Goal: Transaction & Acquisition: Obtain resource

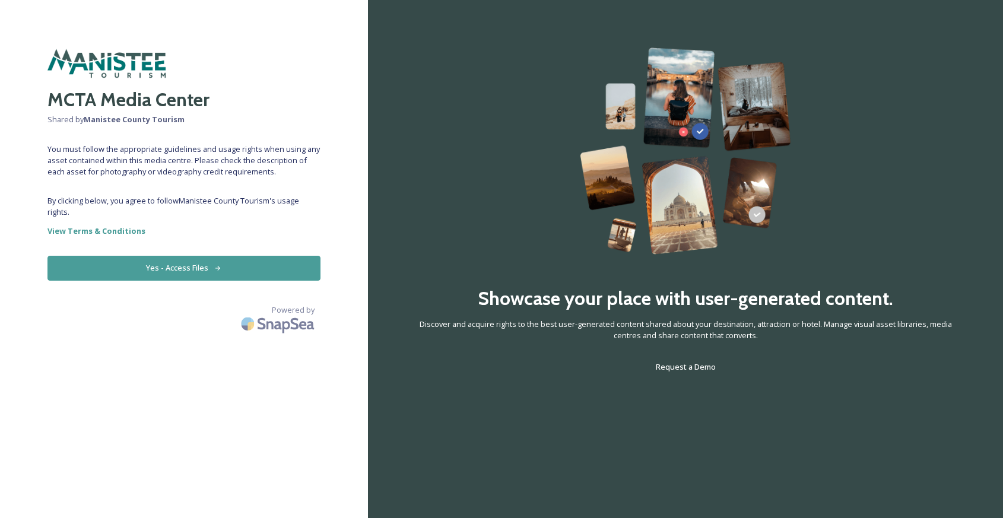
click at [204, 265] on button "Yes - Access Files" at bounding box center [183, 268] width 273 height 24
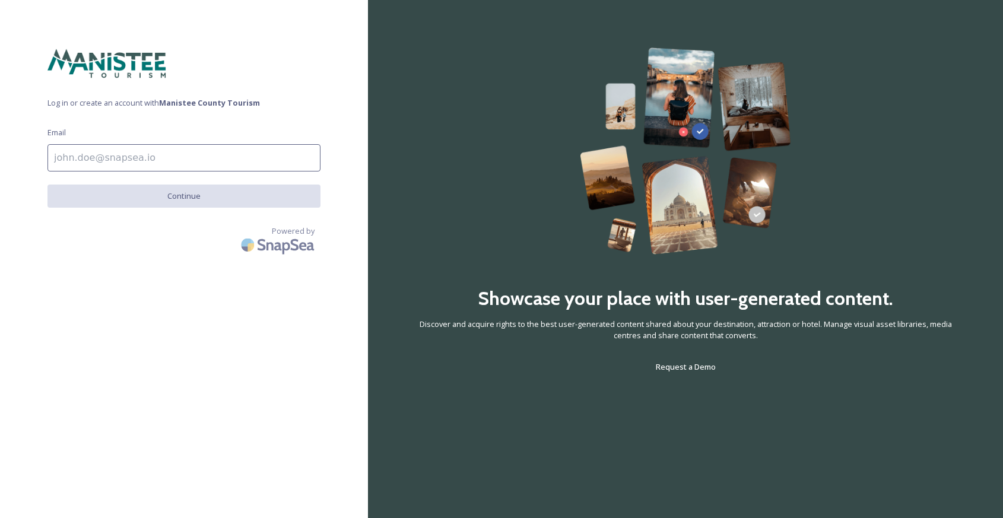
click at [129, 157] on input at bounding box center [183, 157] width 273 height 27
type input "[EMAIL_ADDRESS][DOMAIN_NAME]"
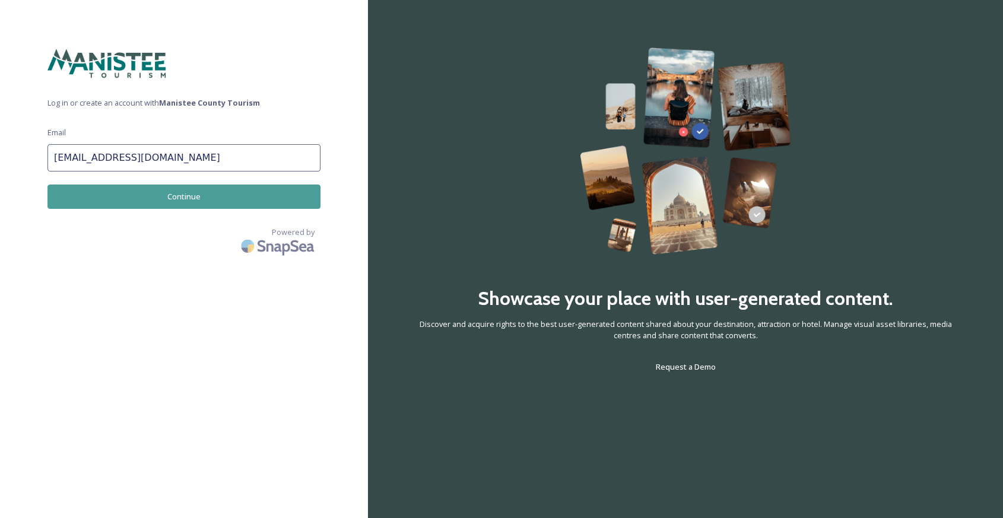
click at [138, 195] on button "Continue" at bounding box center [183, 197] width 273 height 24
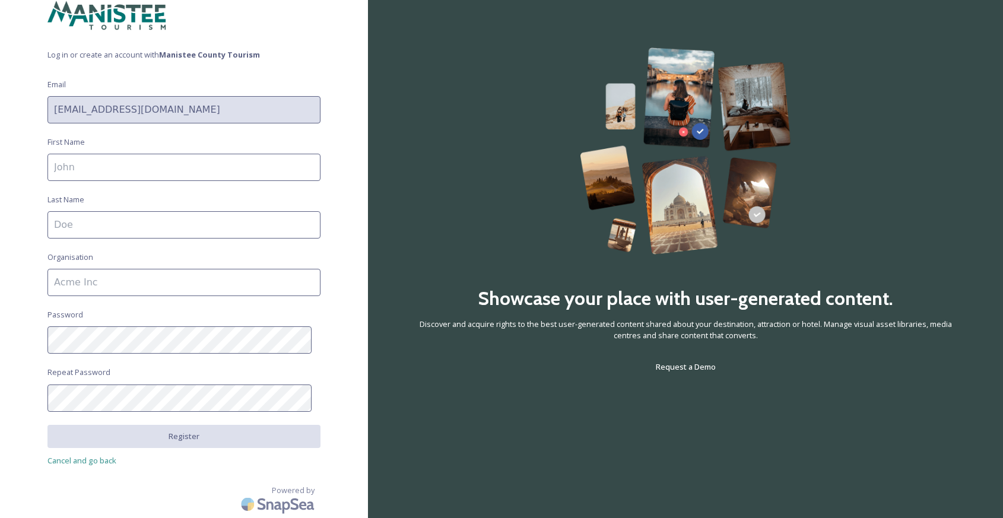
scroll to position [46, 0]
click at [39, 112] on div "Log in or create an account with Manistee County Tourism Email [EMAIL_ADDRESS][…" at bounding box center [184, 213] width 368 height 423
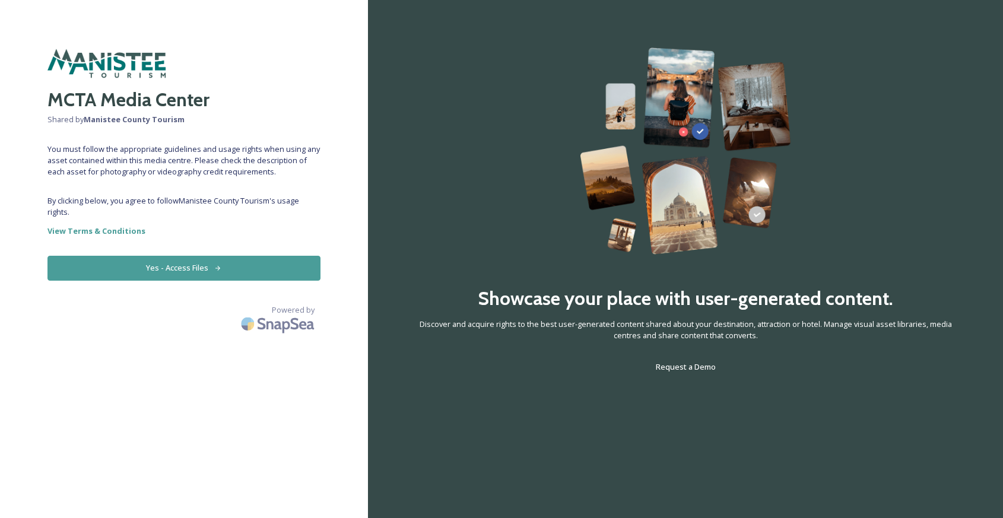
drag, startPoint x: 122, startPoint y: 266, endPoint x: 123, endPoint y: 259, distance: 6.8
click at [122, 266] on button "Yes - Access Files" at bounding box center [183, 268] width 273 height 24
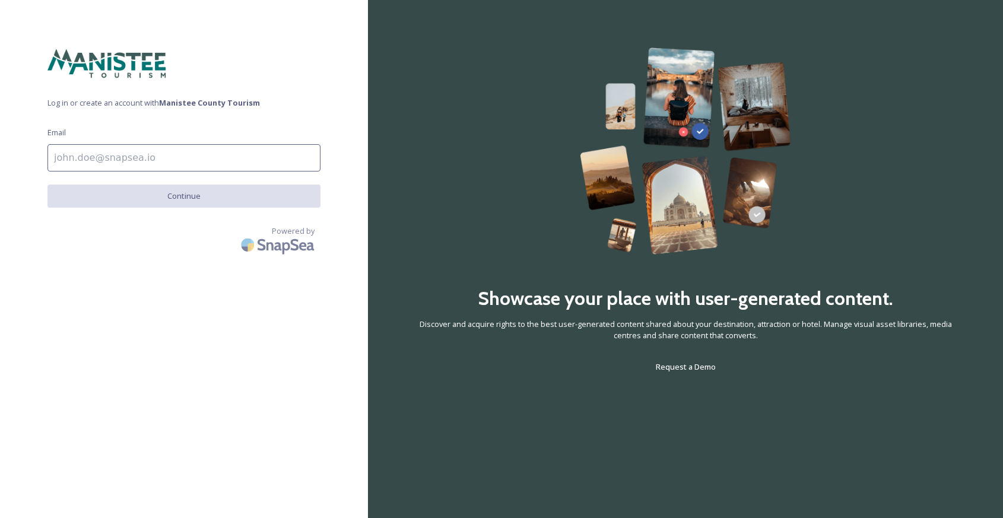
click at [121, 151] on input at bounding box center [183, 157] width 273 height 27
type input "[EMAIL_ADDRESS][DOMAIN_NAME]"
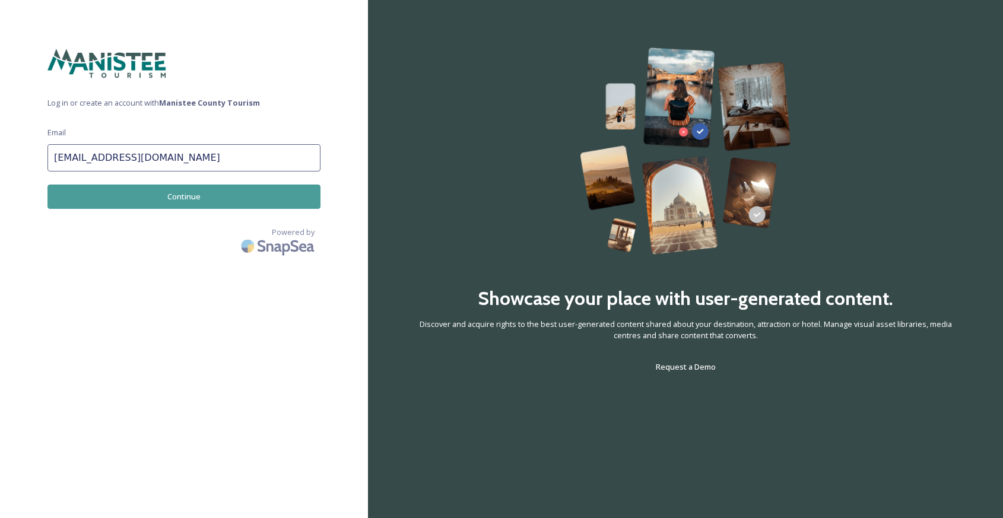
click at [140, 196] on button "Continue" at bounding box center [183, 197] width 273 height 24
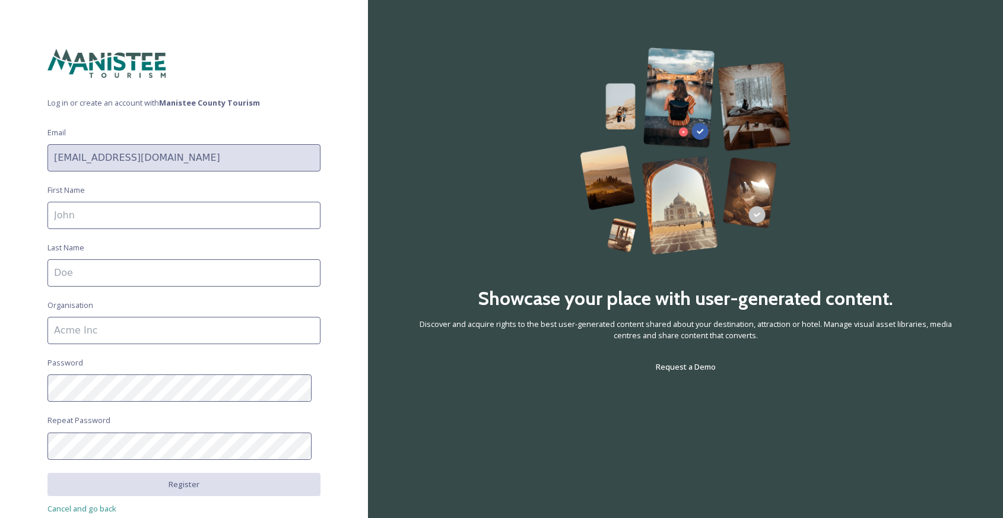
click at [16, 162] on div "Log in or create an account with Manistee County Tourism Email [EMAIL_ADDRESS][…" at bounding box center [184, 258] width 368 height 423
click at [24, 155] on div "Log in or create an account with Manistee County Tourism Email [EMAIL_ADDRESS][…" at bounding box center [184, 258] width 368 height 423
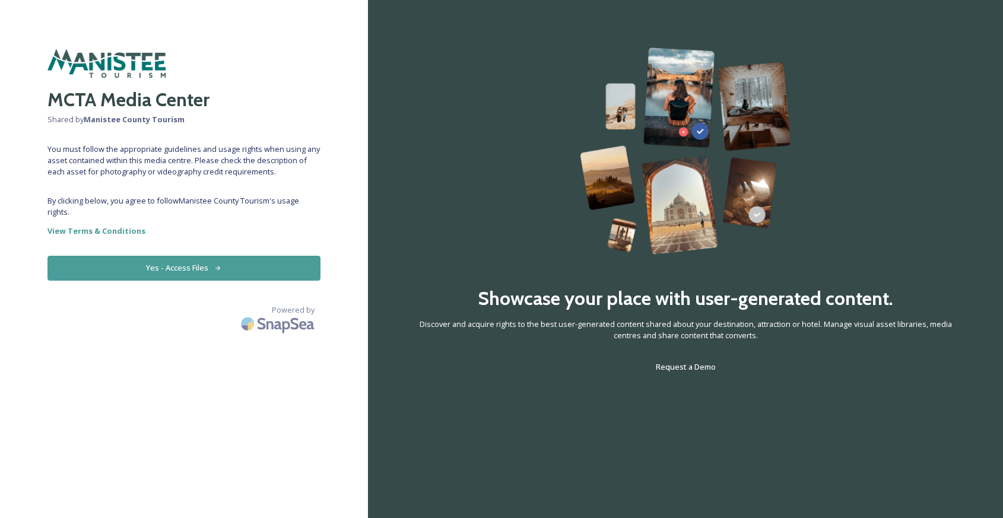
click at [211, 270] on button "Yes - Access Files" at bounding box center [183, 268] width 273 height 24
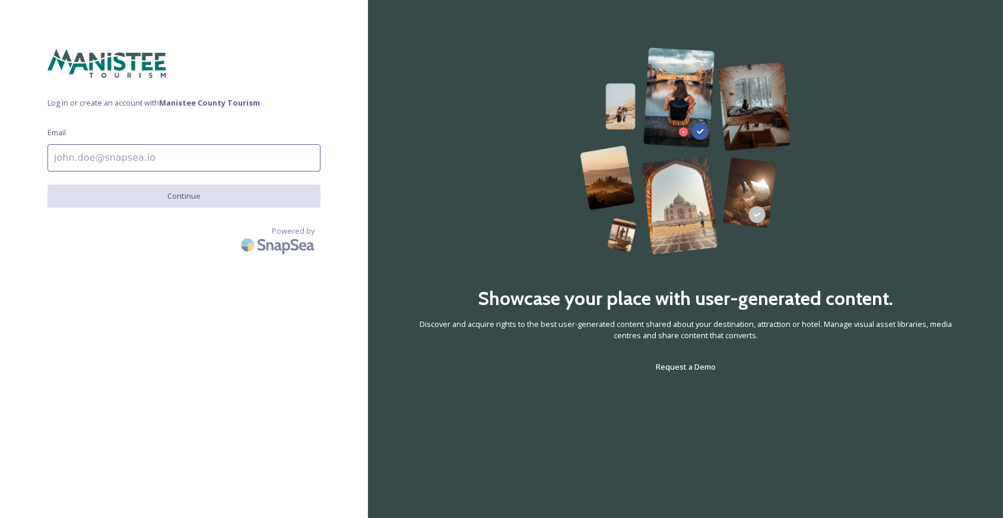
click at [167, 157] on input at bounding box center [183, 157] width 273 height 27
type input "[EMAIL_ADDRESS][DOMAIN_NAME]"
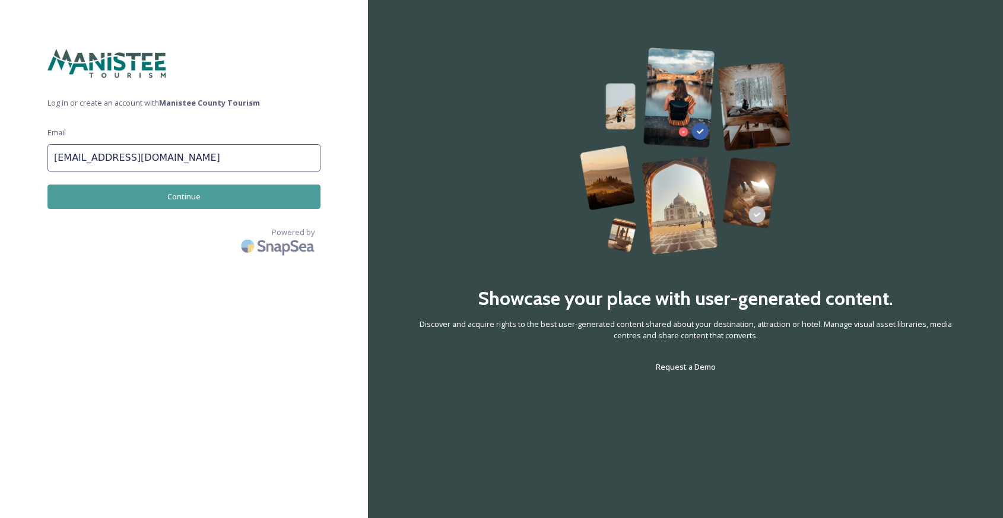
click at [153, 199] on button "Continue" at bounding box center [183, 197] width 273 height 24
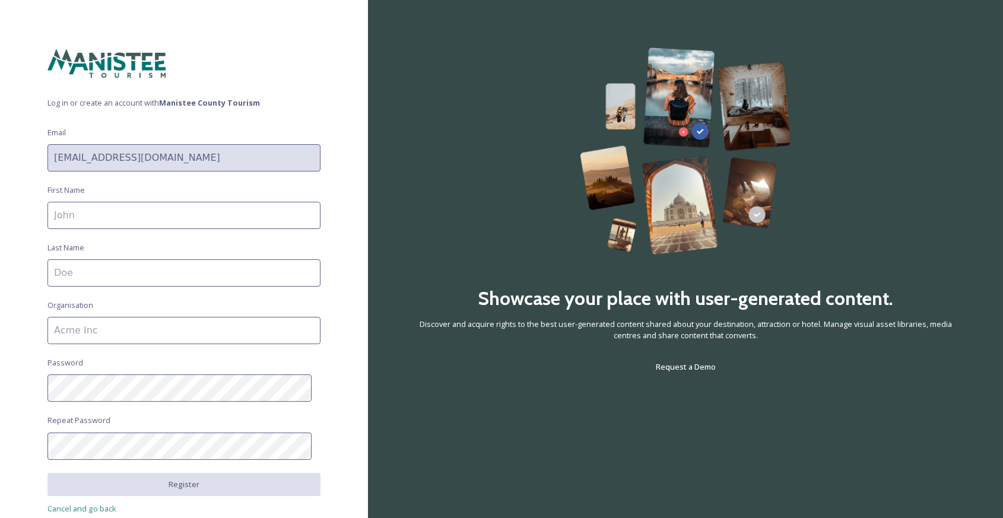
click at [145, 215] on input at bounding box center [183, 215] width 273 height 27
type input "[PERSON_NAME]"
click at [142, 327] on input at bounding box center [183, 330] width 273 height 27
type input "910 Media"
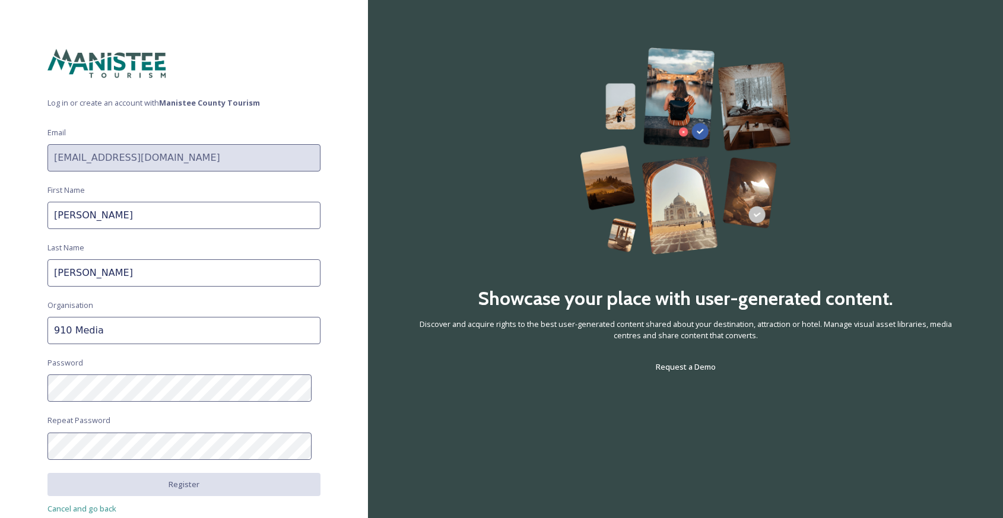
click at [20, 387] on div "Log in or create an account with Manistee County Tourism Email [EMAIL_ADDRESS][…" at bounding box center [184, 258] width 368 height 423
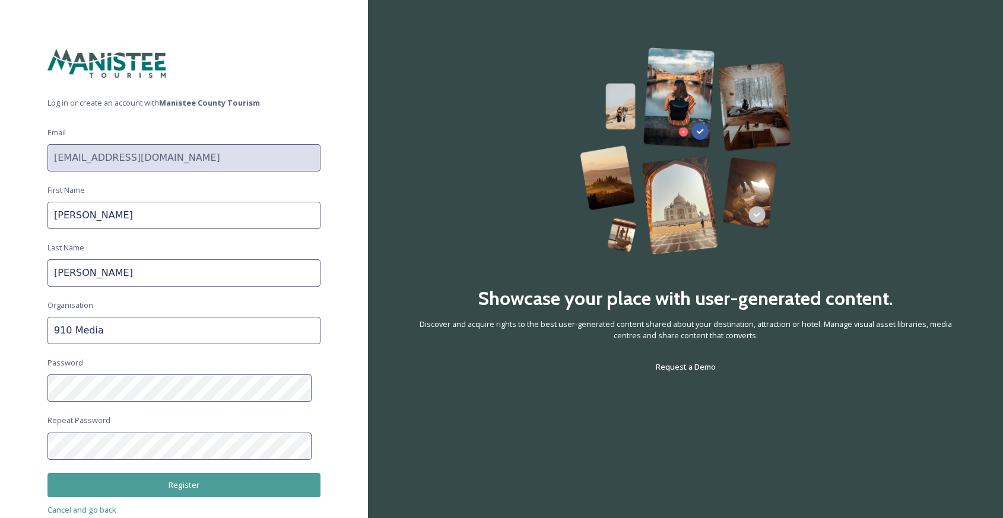
click at [229, 480] on button "Register" at bounding box center [183, 485] width 273 height 24
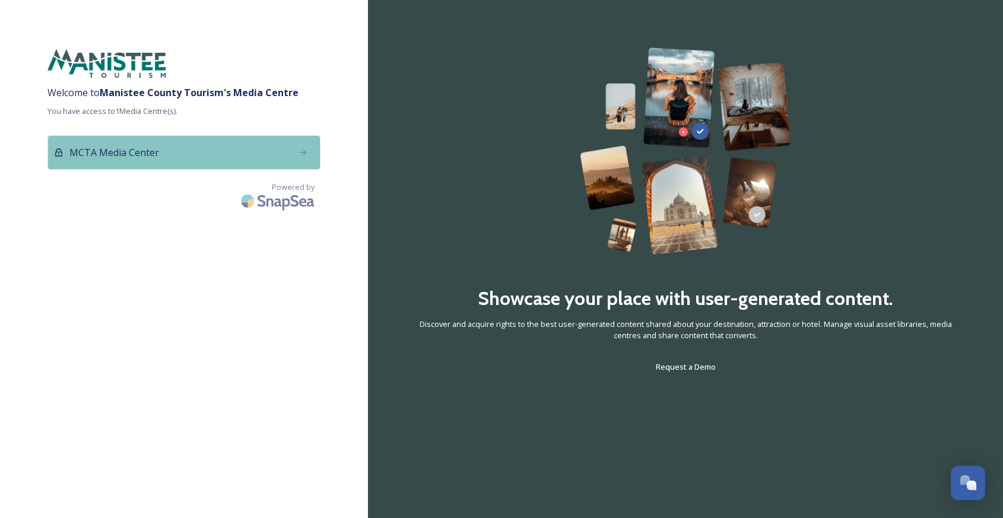
click at [161, 150] on div "MCTA Media Center" at bounding box center [183, 152] width 273 height 34
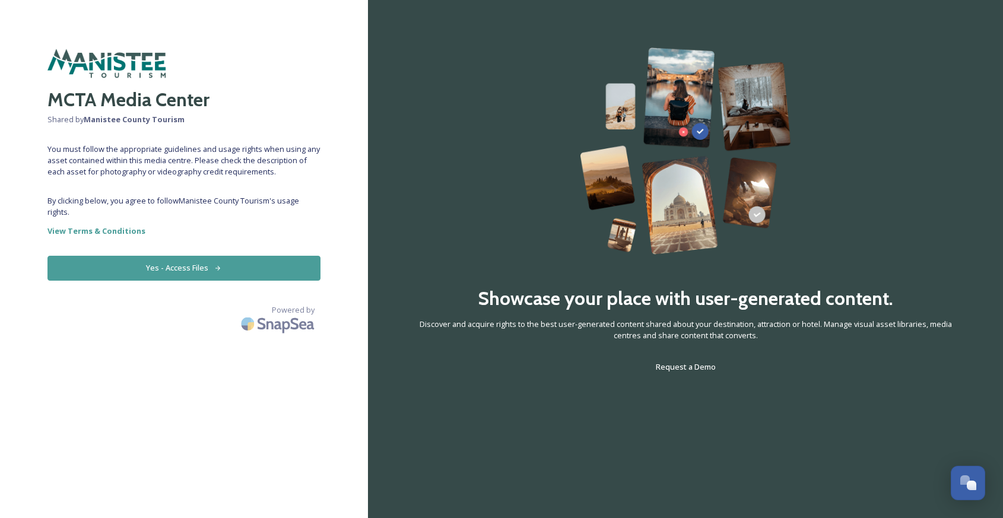
click at [198, 280] on button "Yes - Access Files" at bounding box center [183, 268] width 273 height 24
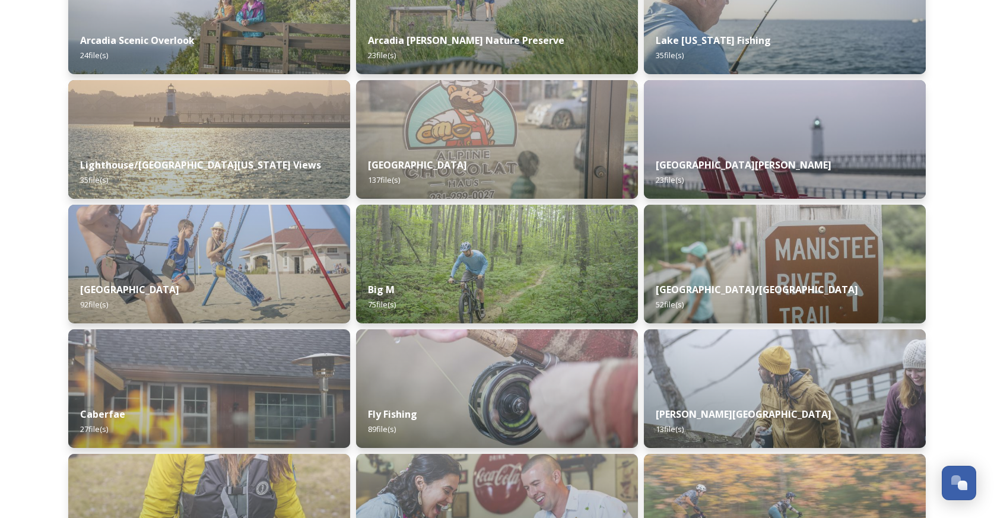
scroll to position [508, 0]
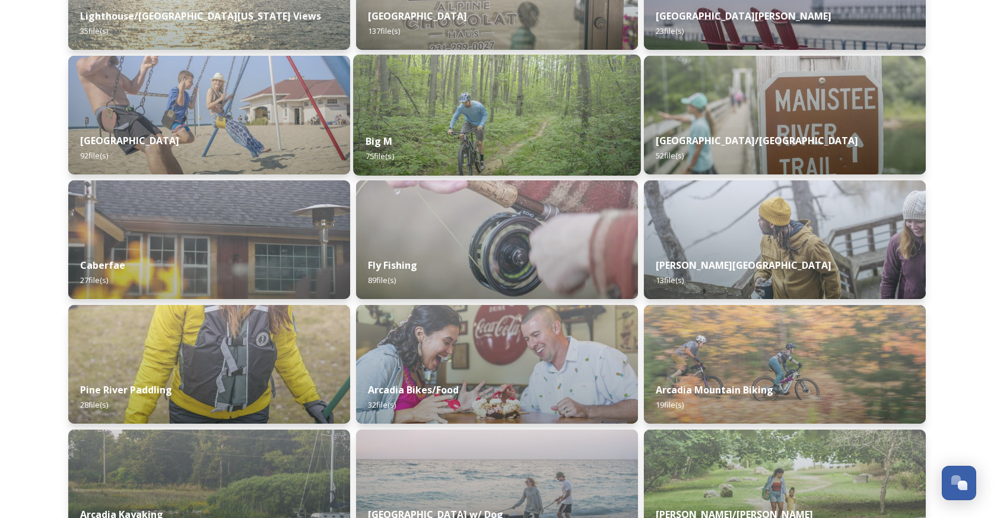
click at [534, 104] on img at bounding box center [497, 115] width 288 height 121
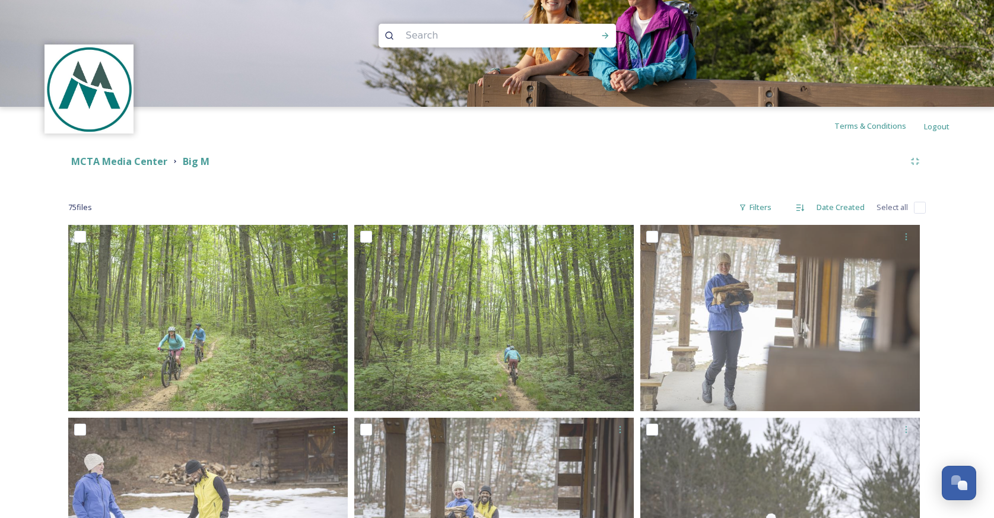
click at [125, 154] on div "MCTA Media Center" at bounding box center [119, 161] width 96 height 15
click at [127, 159] on strong "MCTA Media Center" at bounding box center [119, 161] width 96 height 13
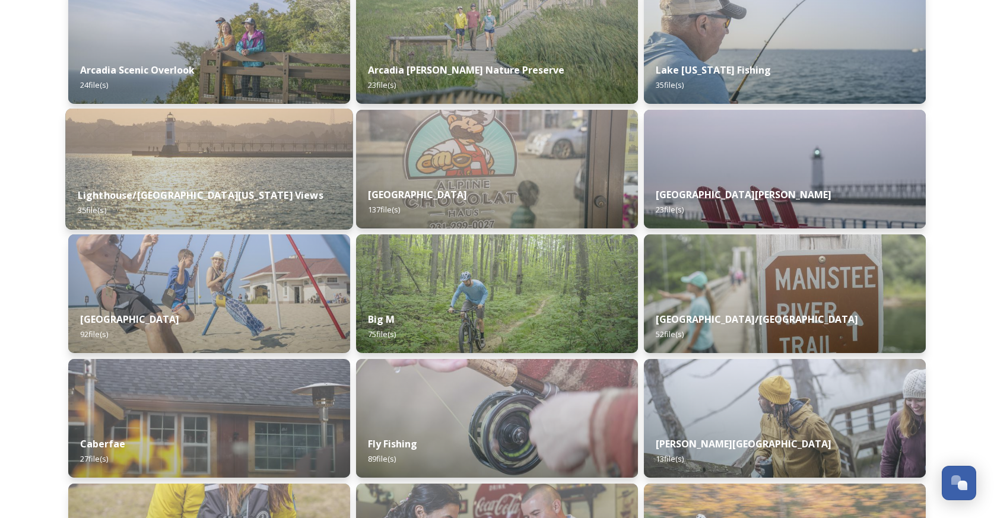
scroll to position [361, 0]
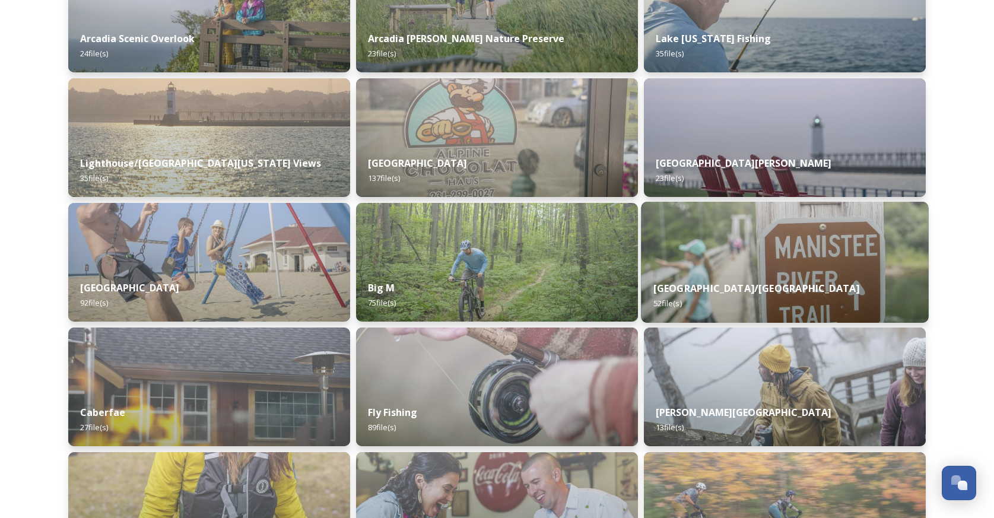
click at [691, 257] on img at bounding box center [785, 262] width 288 height 121
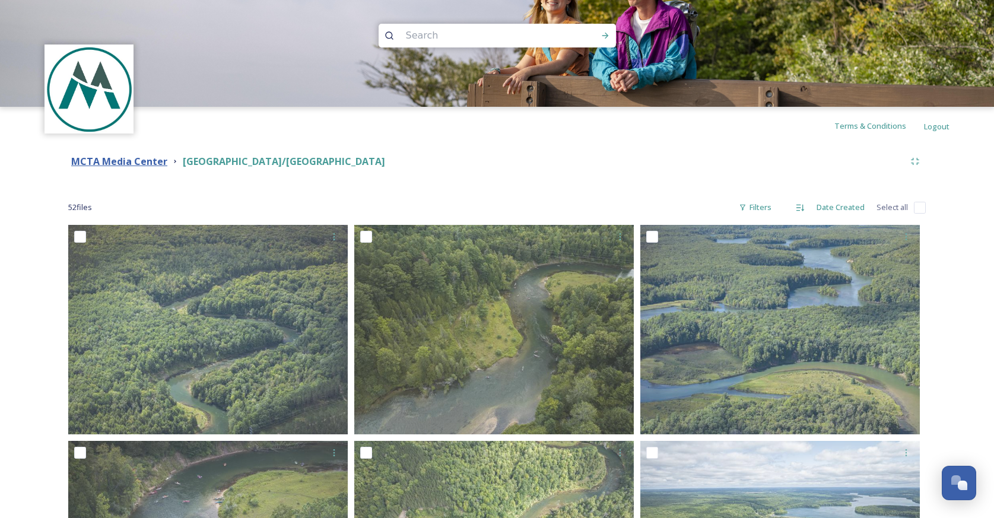
click at [141, 160] on strong "MCTA Media Center" at bounding box center [119, 161] width 96 height 13
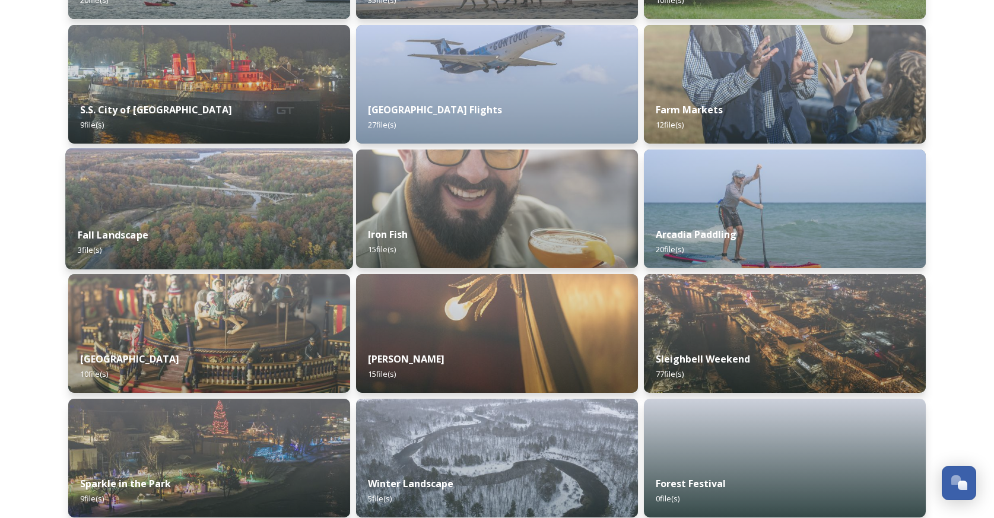
scroll to position [1174, 0]
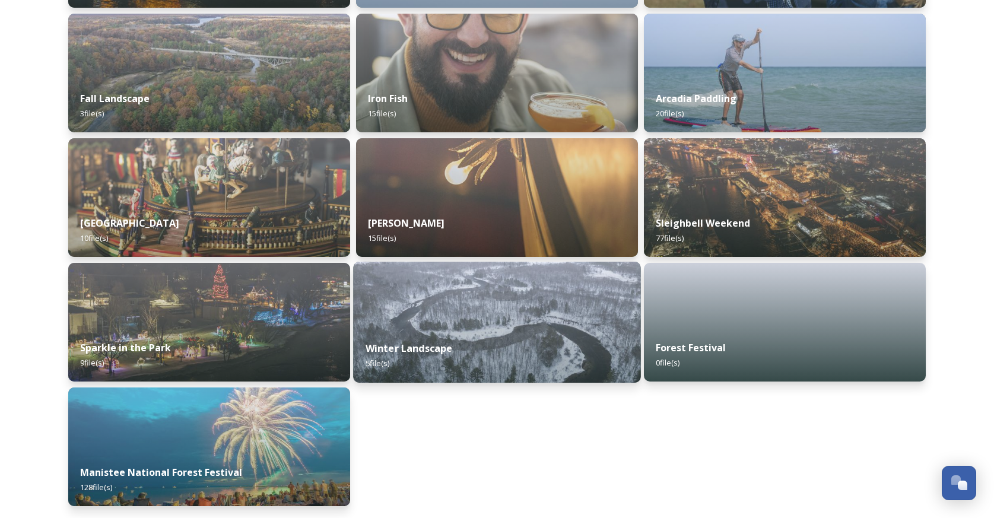
click at [408, 296] on img at bounding box center [497, 322] width 288 height 121
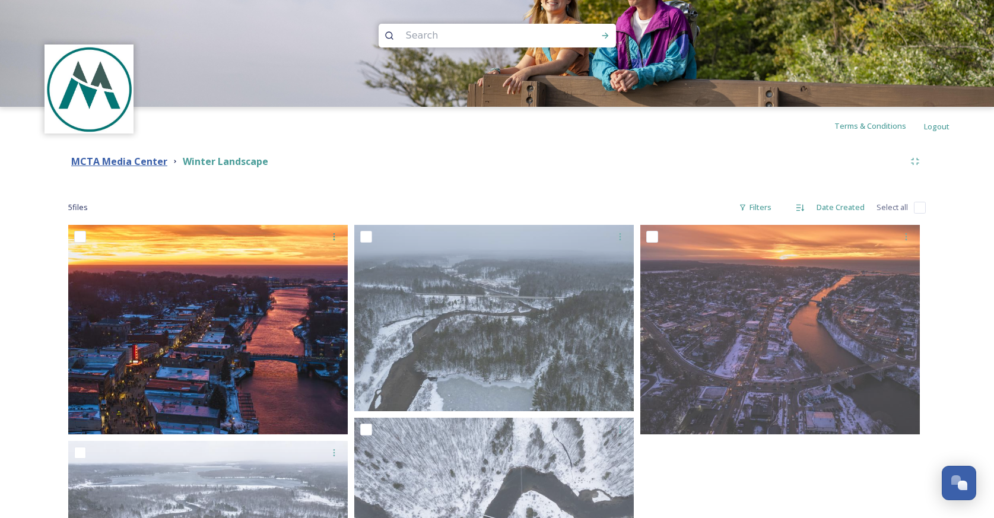
click at [148, 163] on strong "MCTA Media Center" at bounding box center [119, 161] width 96 height 13
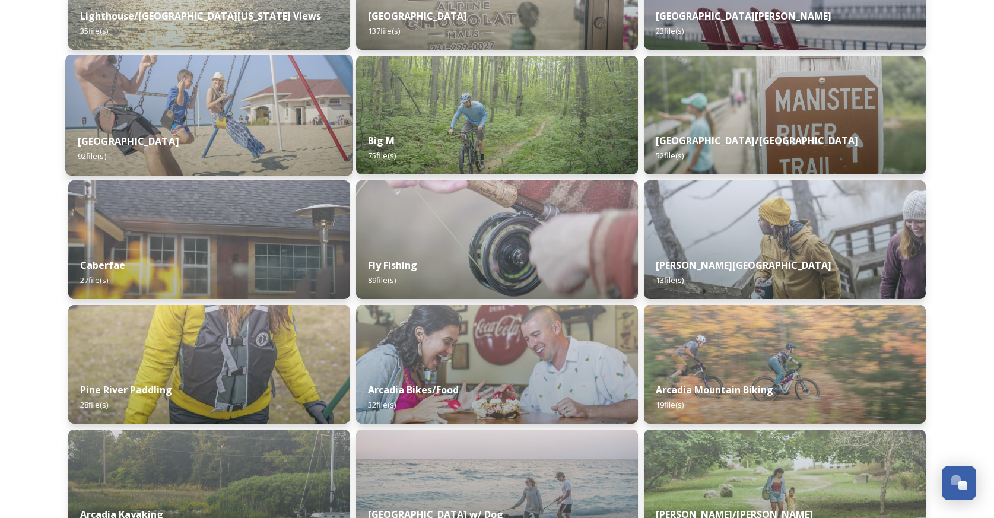
scroll to position [512, 0]
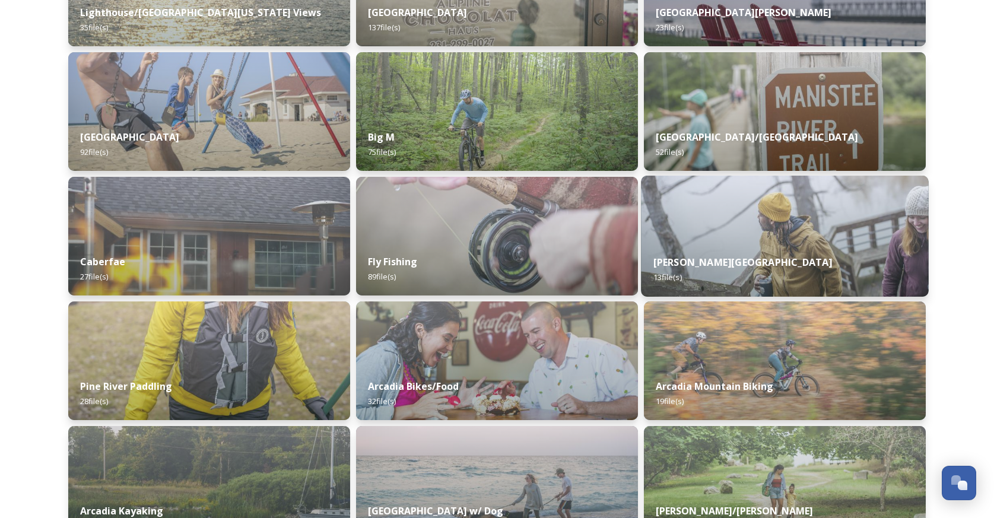
click at [737, 222] on img at bounding box center [785, 236] width 288 height 121
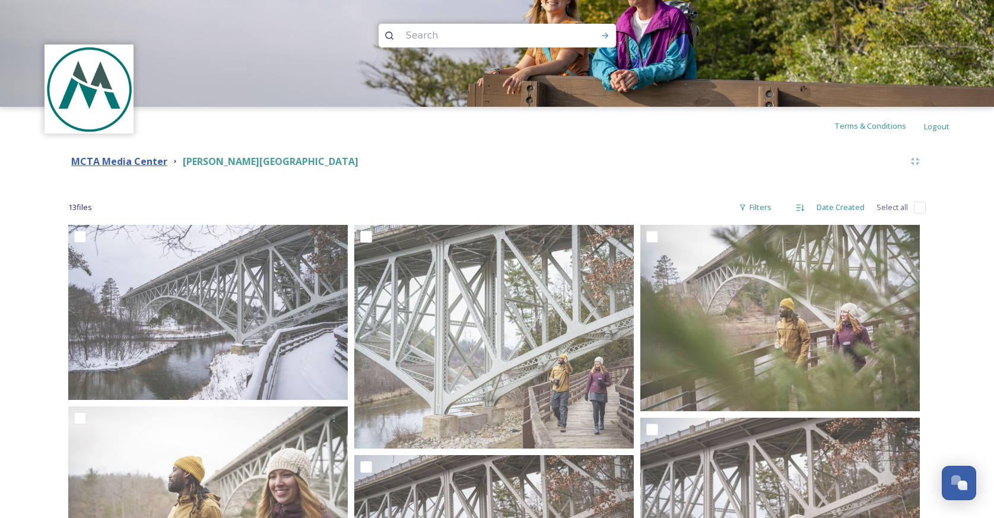
click at [136, 163] on strong "MCTA Media Center" at bounding box center [119, 161] width 96 height 13
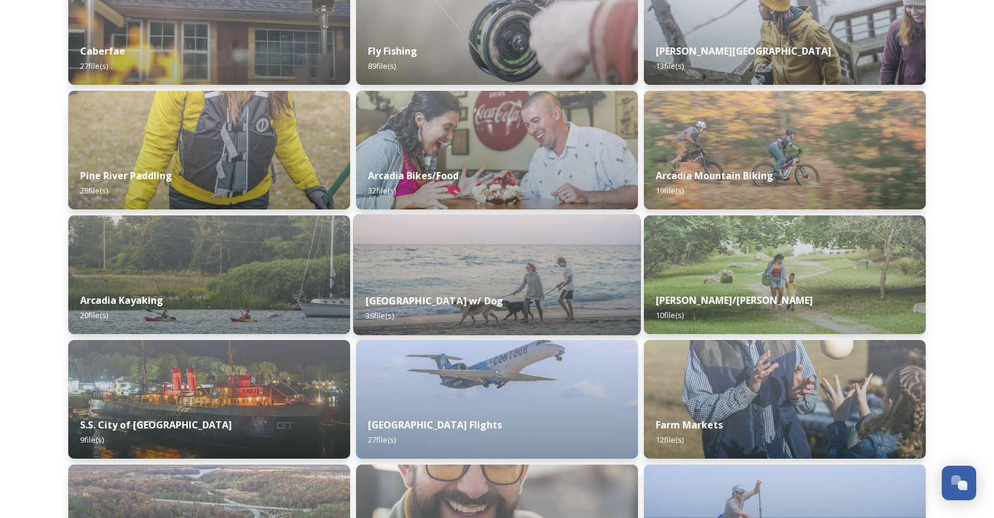
scroll to position [686, 0]
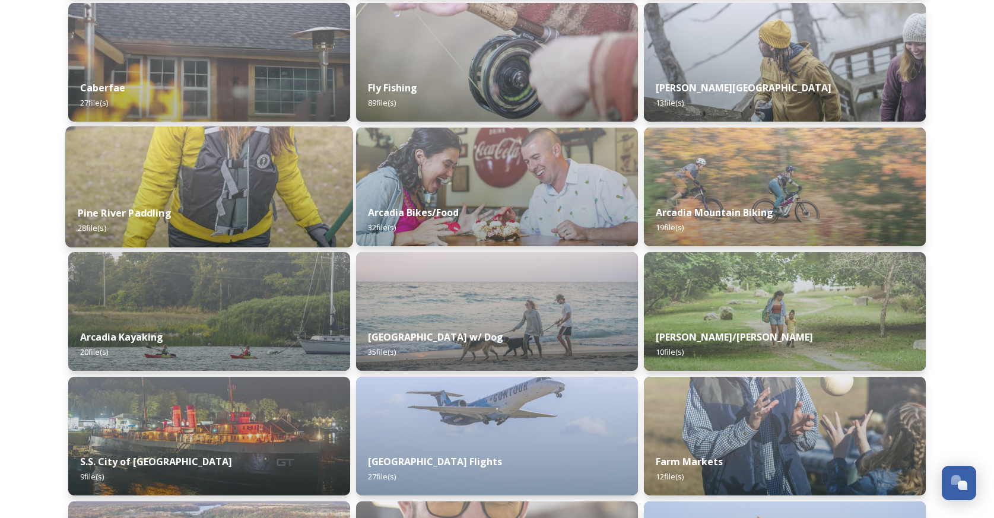
click at [267, 161] on img at bounding box center [209, 186] width 288 height 121
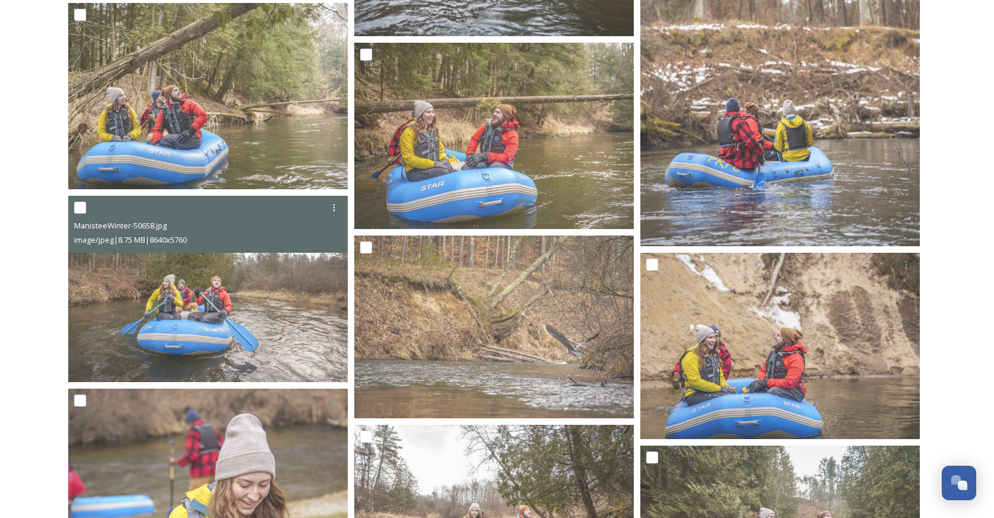
scroll to position [1952, 0]
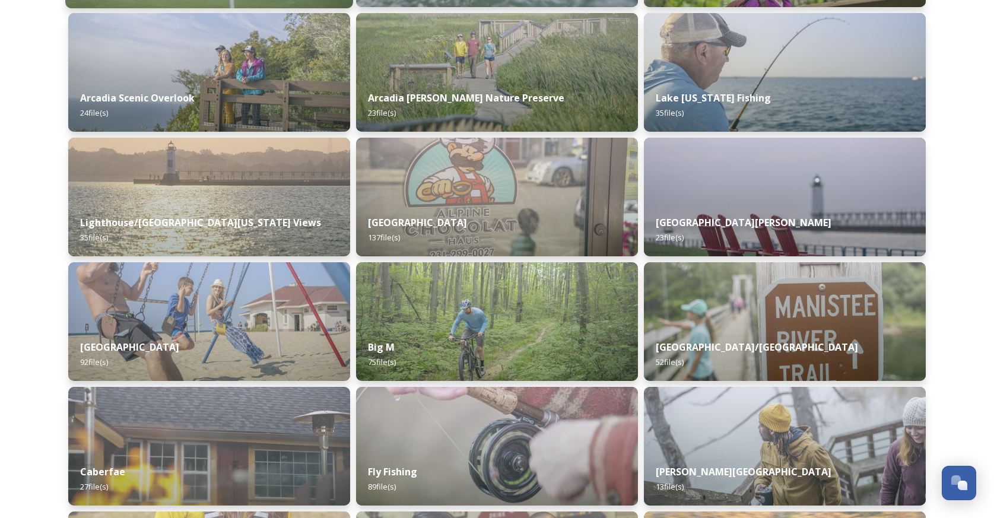
scroll to position [479, 0]
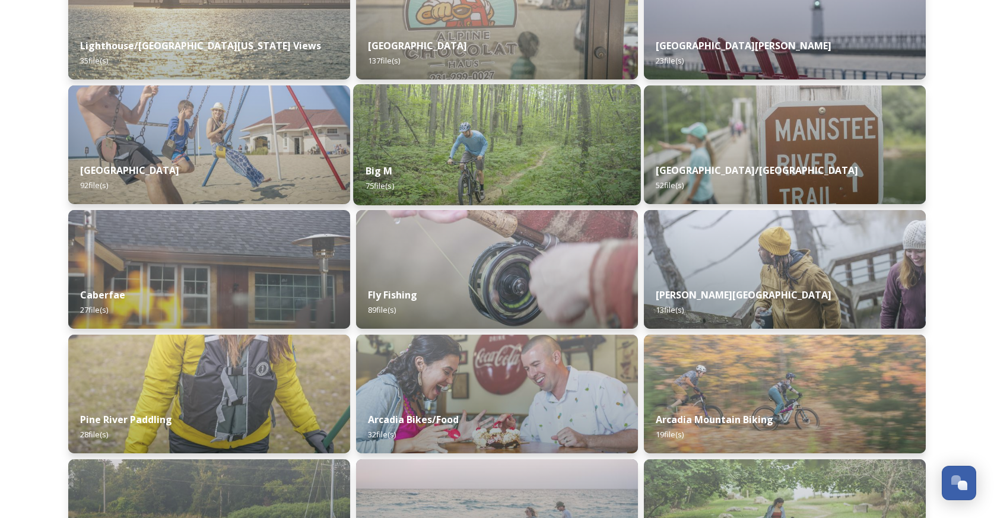
click at [472, 140] on img at bounding box center [497, 144] width 288 height 121
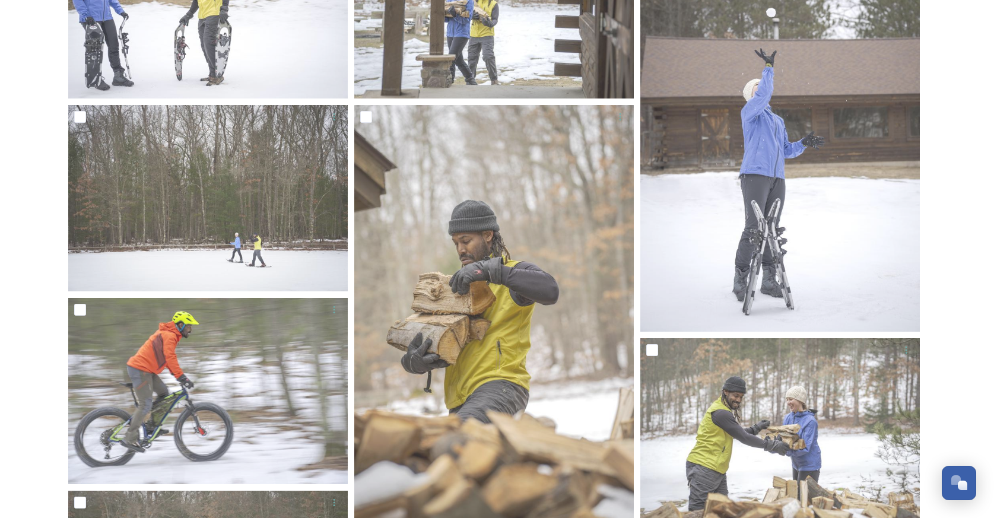
scroll to position [506, 0]
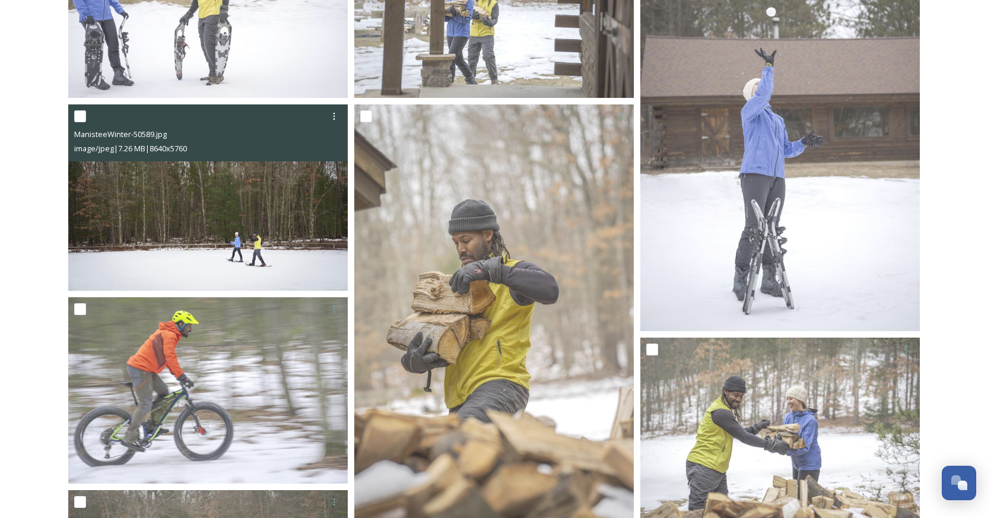
click at [287, 209] on img at bounding box center [208, 197] width 280 height 186
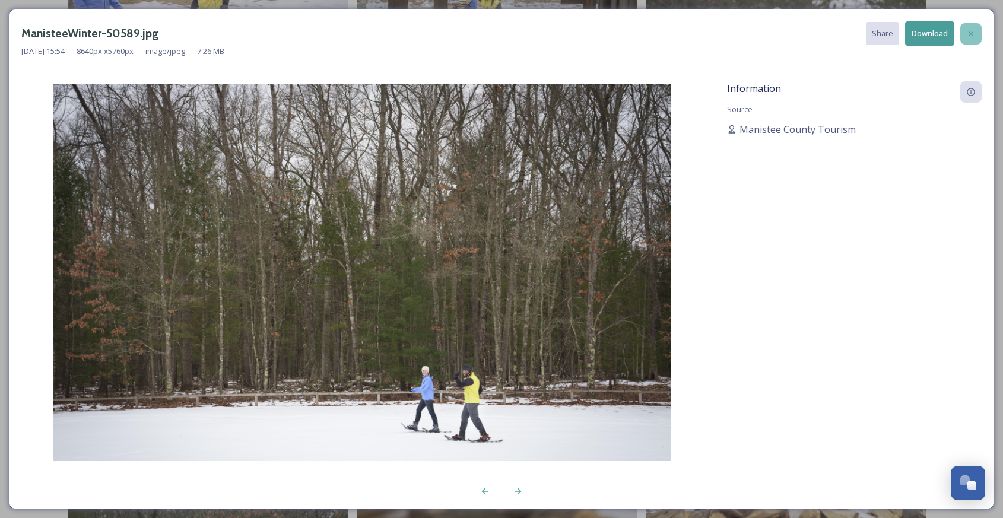
click at [973, 26] on div at bounding box center [971, 33] width 21 height 21
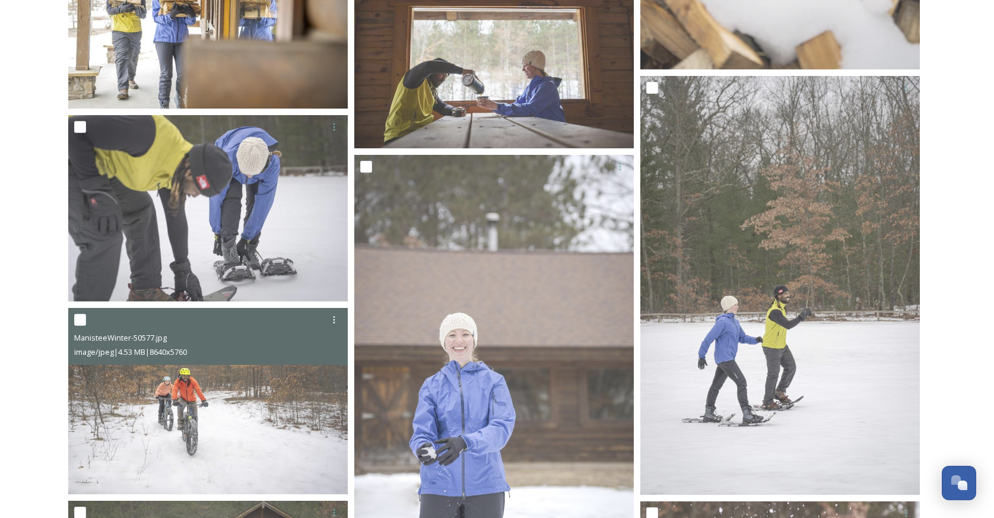
scroll to position [2711, 0]
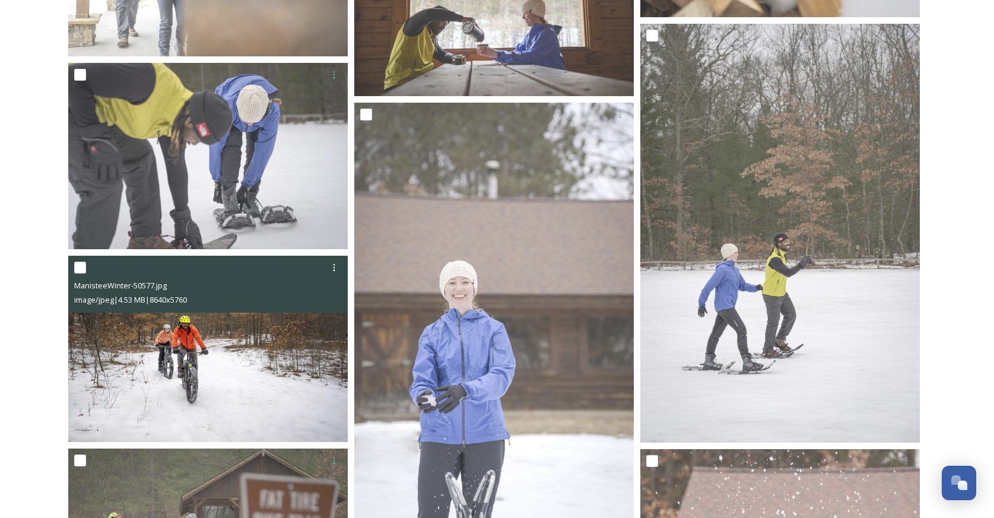
click at [293, 351] on img at bounding box center [208, 349] width 280 height 186
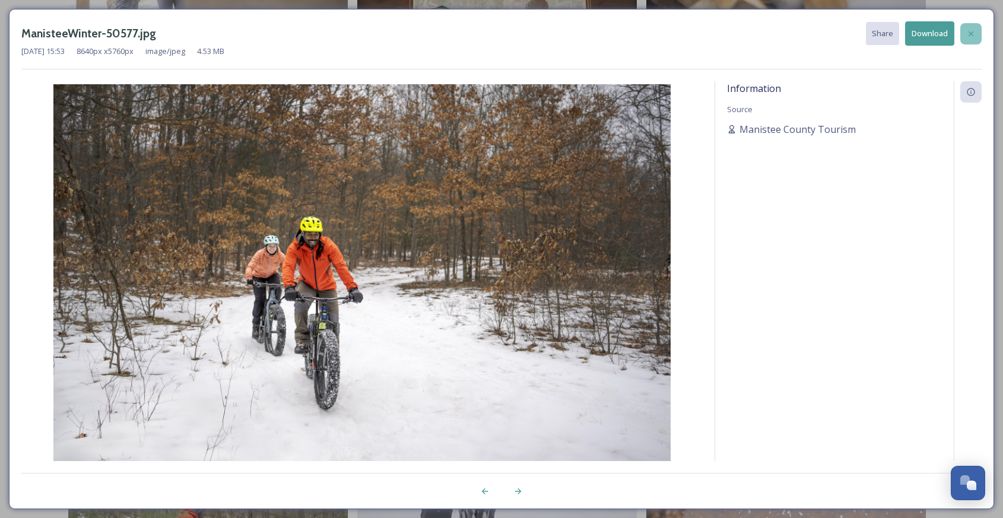
click at [976, 34] on div at bounding box center [971, 33] width 21 height 21
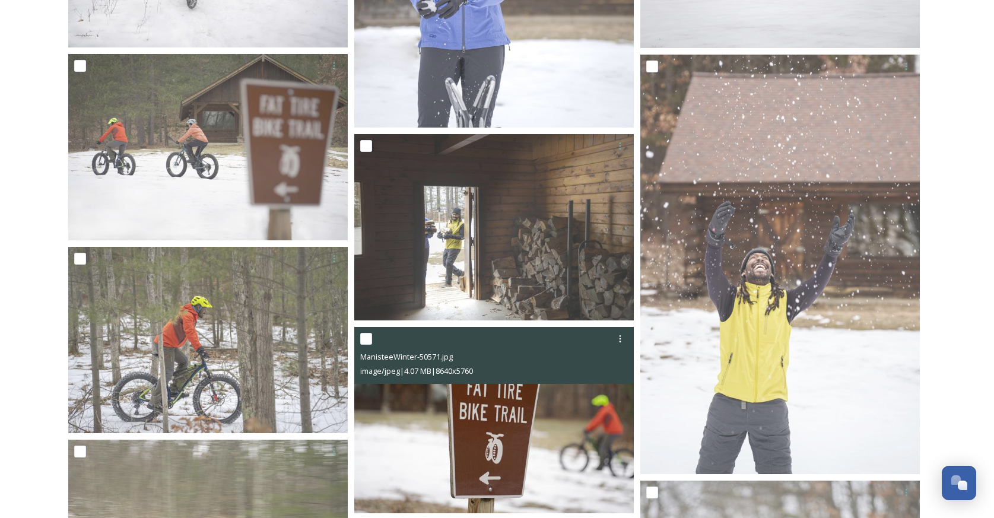
scroll to position [3097, 0]
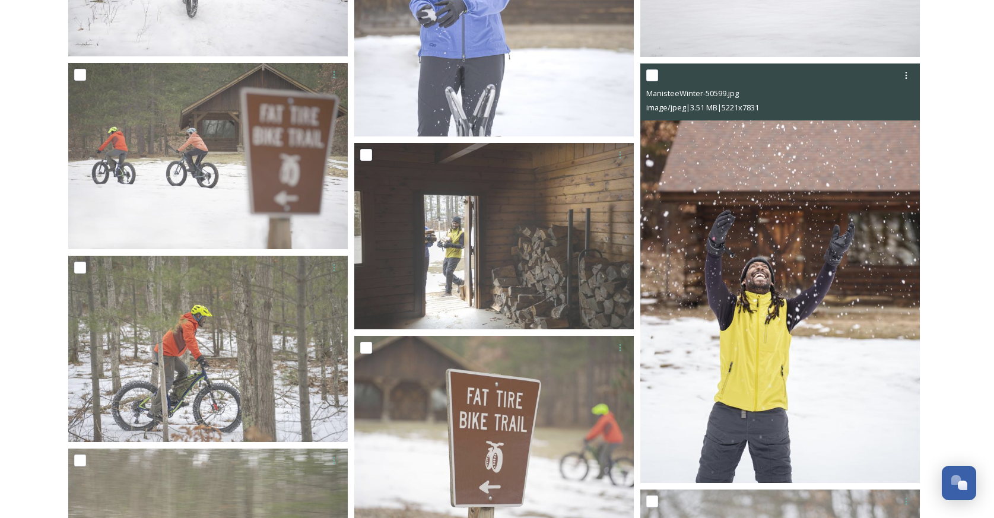
click at [776, 153] on img at bounding box center [781, 274] width 280 height 420
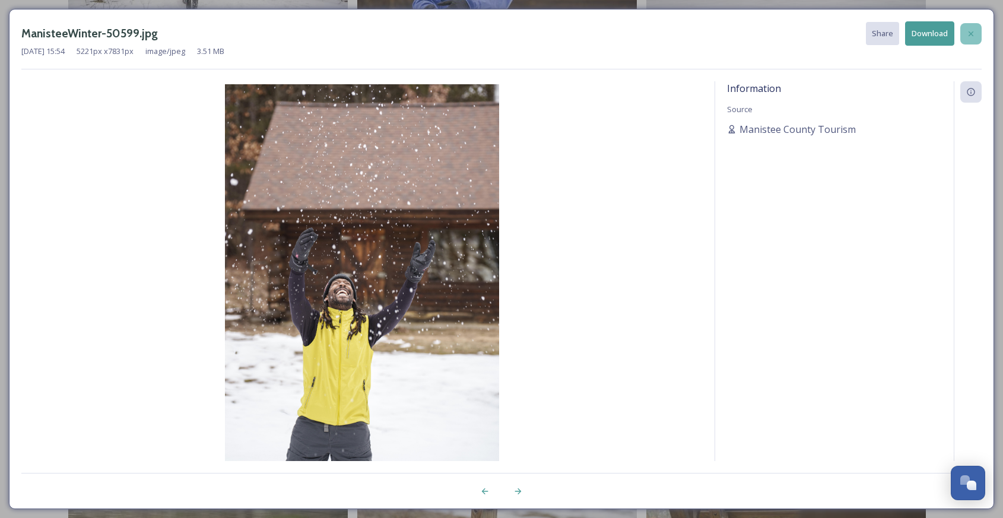
click at [968, 26] on div at bounding box center [971, 33] width 21 height 21
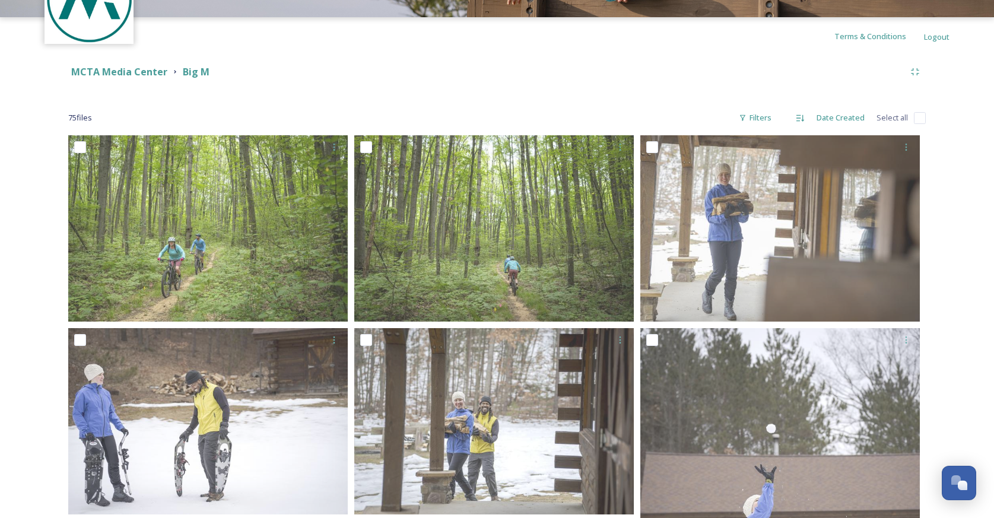
scroll to position [0, 0]
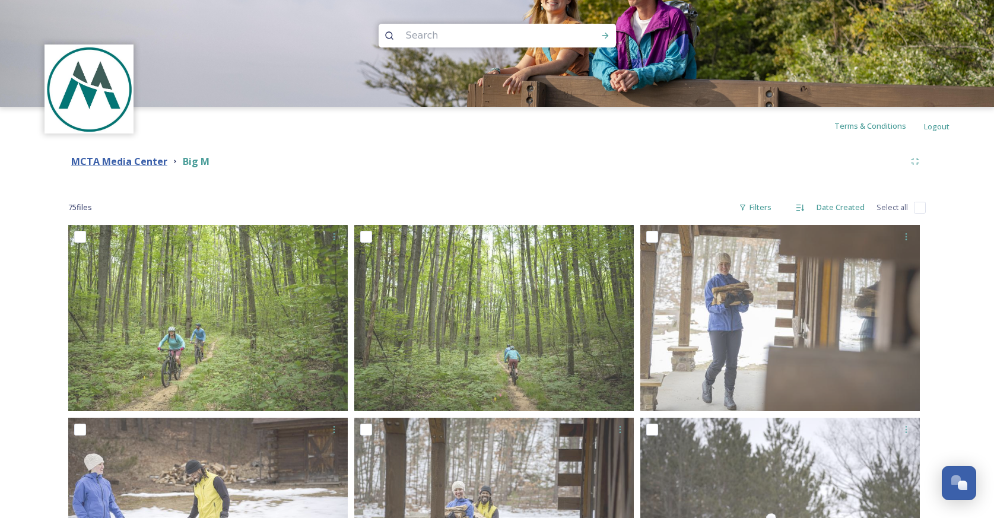
click at [153, 160] on strong "MCTA Media Center" at bounding box center [119, 161] width 96 height 13
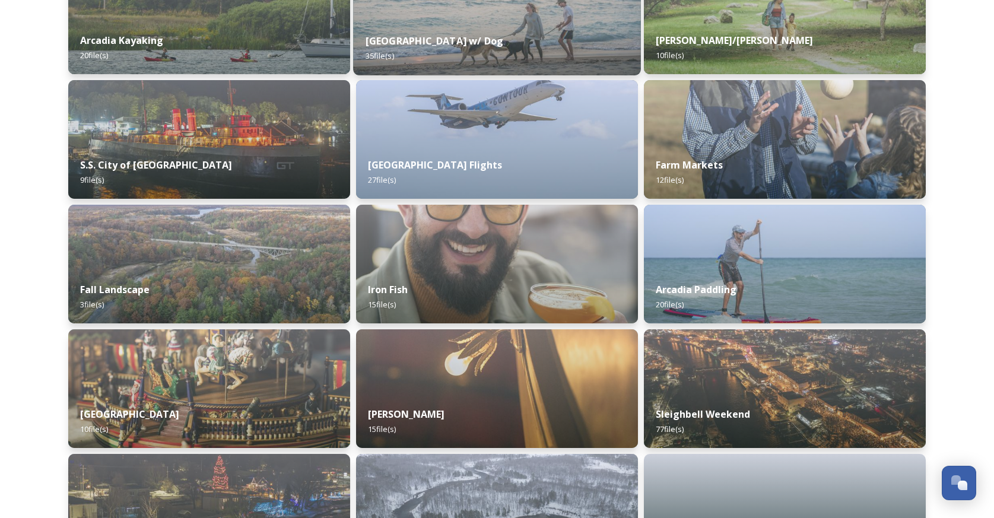
scroll to position [1156, 0]
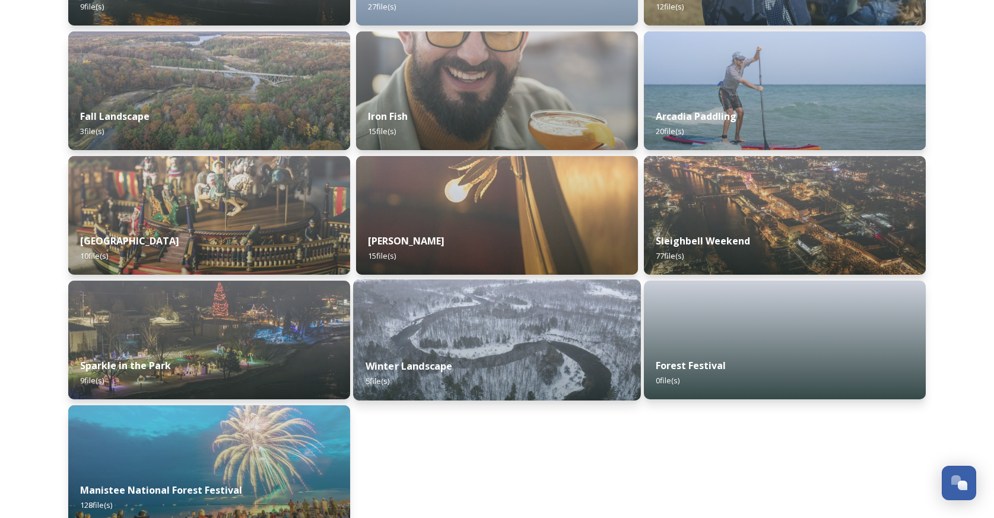
click at [536, 365] on div "Winter Landscape 5 file(s)" at bounding box center [497, 374] width 288 height 54
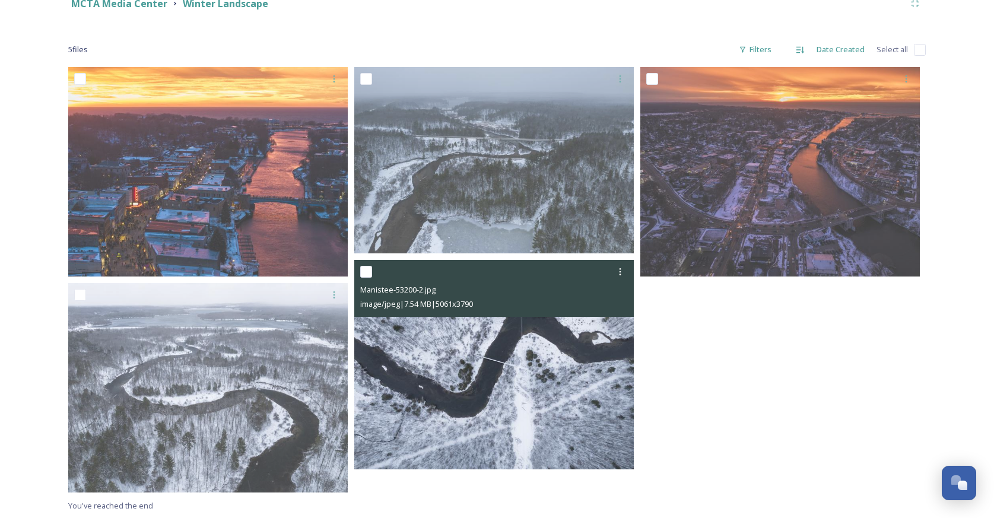
scroll to position [159, 0]
click at [487, 394] on img at bounding box center [494, 364] width 280 height 210
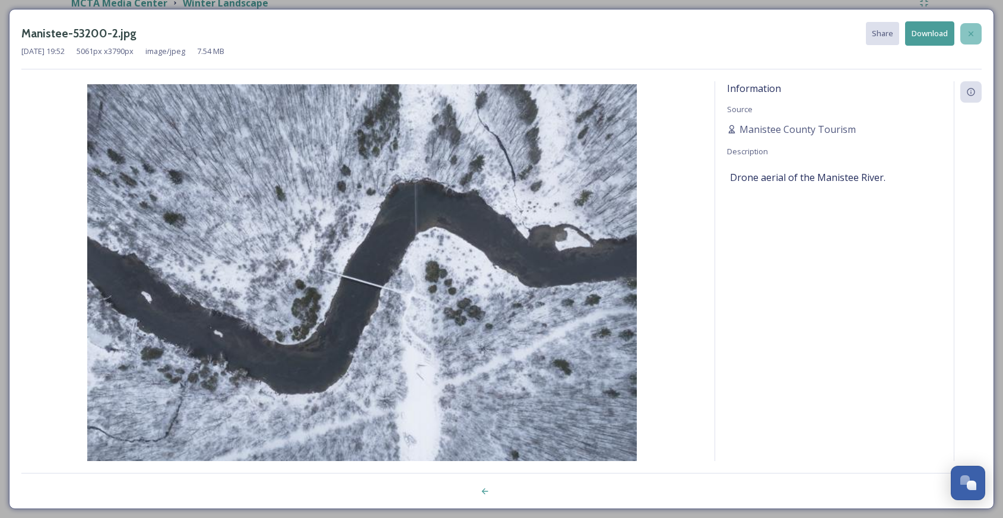
click at [977, 36] on div at bounding box center [971, 33] width 21 height 21
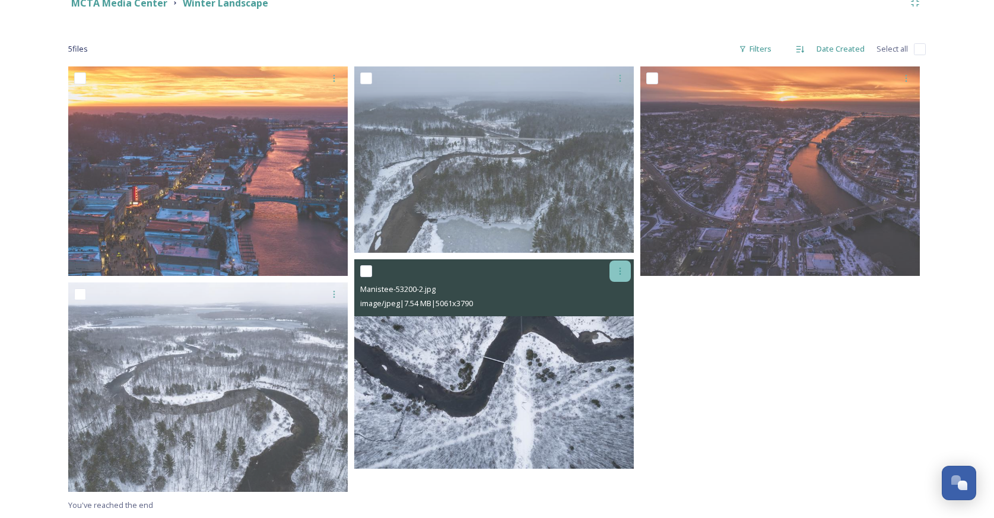
click at [619, 270] on icon at bounding box center [620, 271] width 9 height 9
click at [603, 319] on span "Download" at bounding box center [606, 320] width 36 height 11
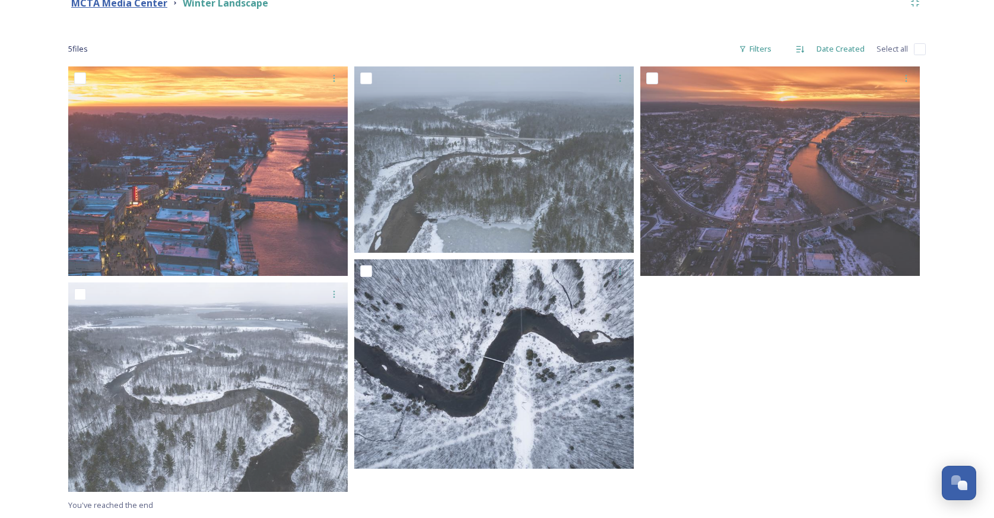
click at [91, 7] on strong "MCTA Media Center" at bounding box center [119, 2] width 96 height 13
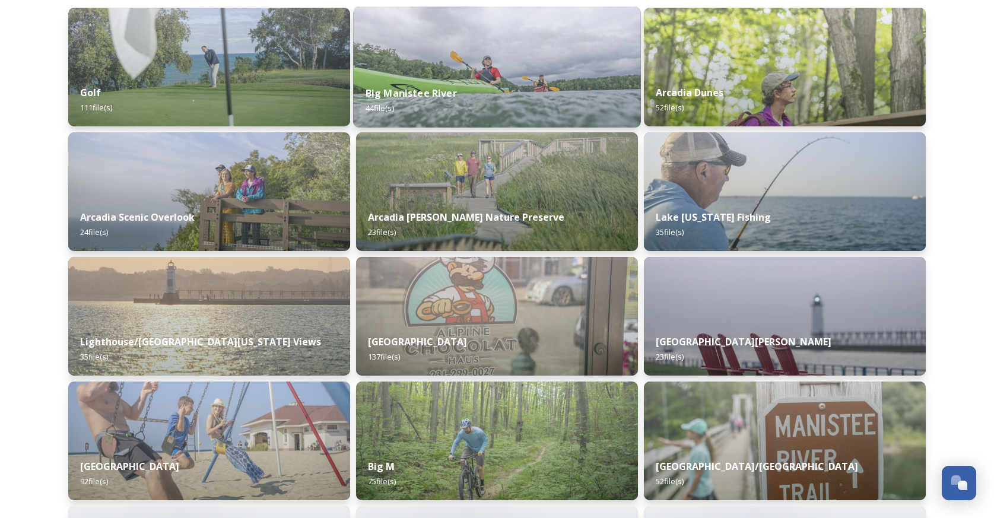
scroll to position [497, 0]
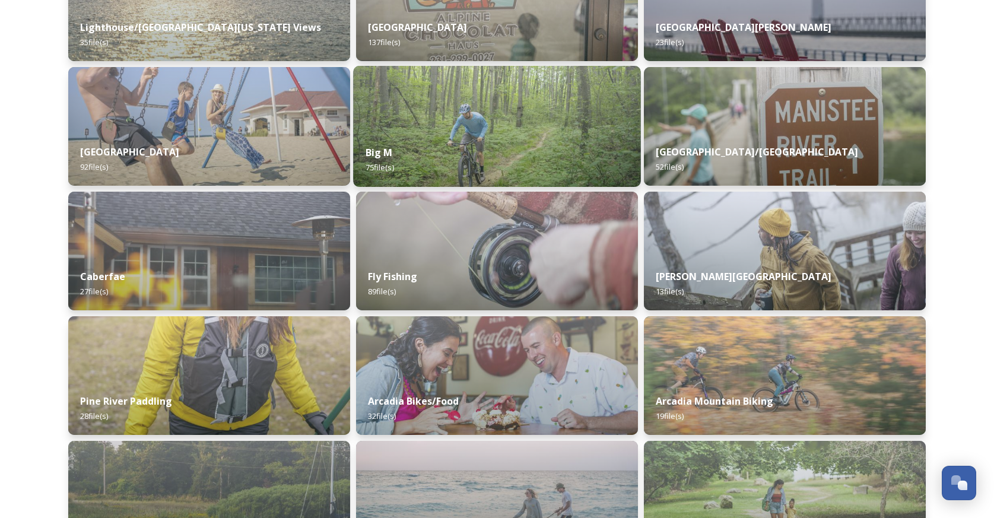
click at [457, 123] on img at bounding box center [497, 126] width 288 height 121
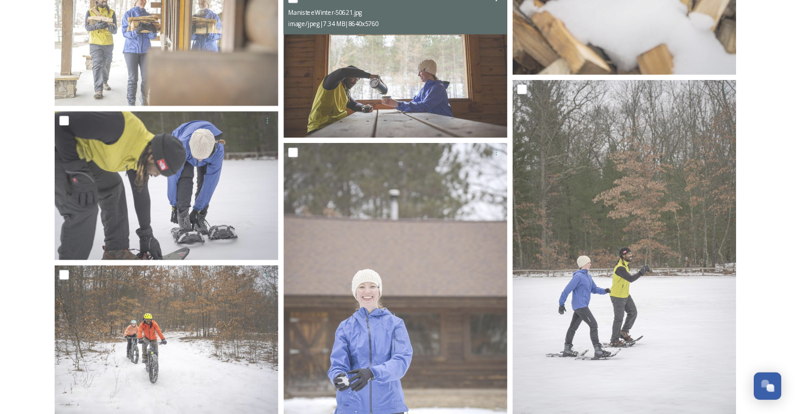
scroll to position [2869, 0]
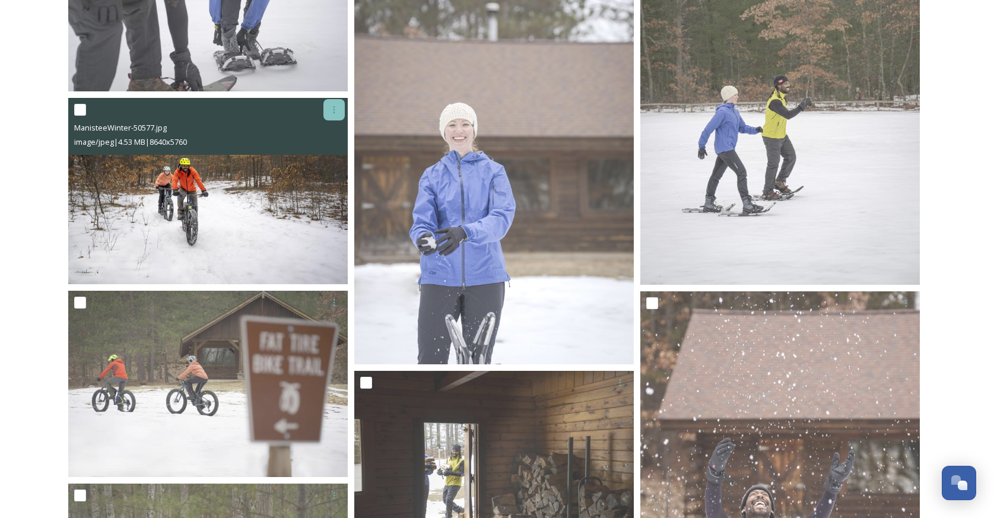
click at [333, 110] on icon at bounding box center [334, 109] width 9 height 9
click at [328, 156] on span "Download" at bounding box center [320, 158] width 36 height 11
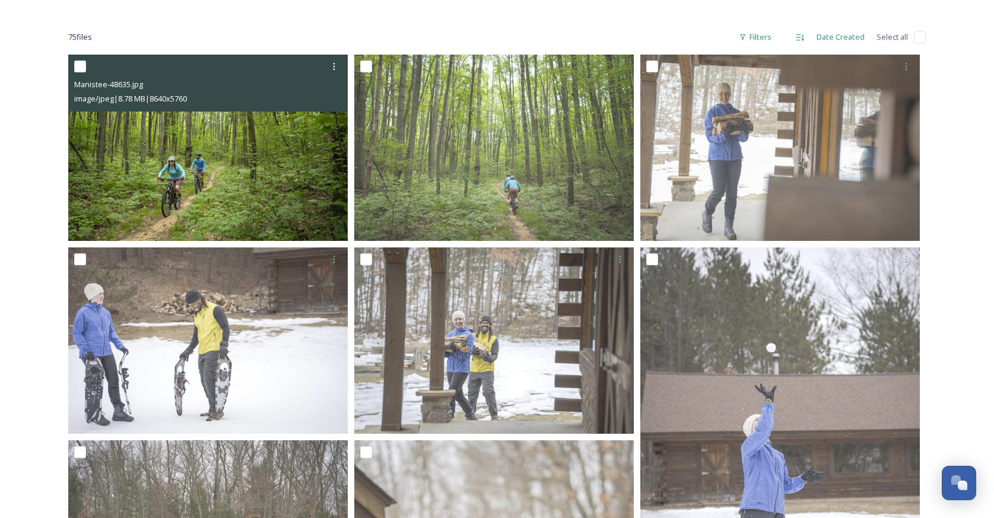
scroll to position [0, 0]
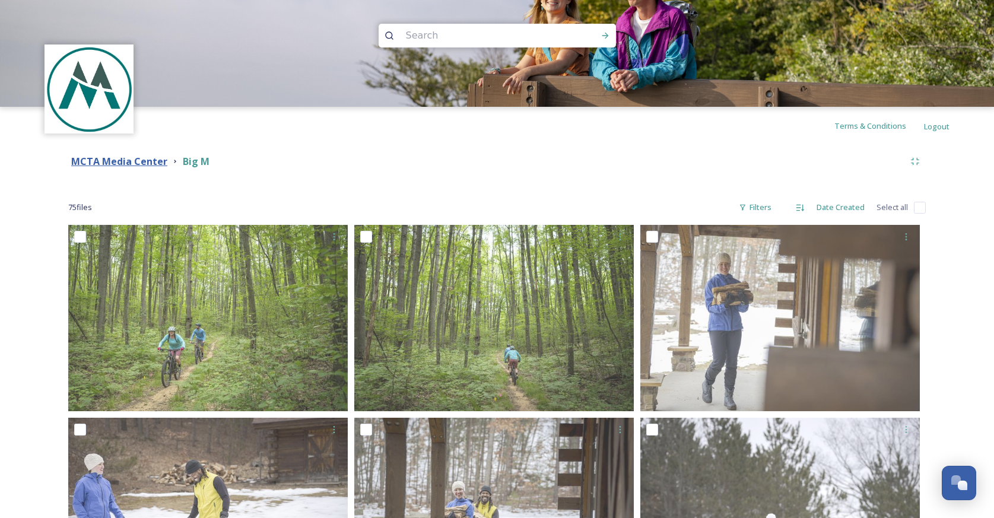
click at [128, 164] on strong "MCTA Media Center" at bounding box center [119, 161] width 96 height 13
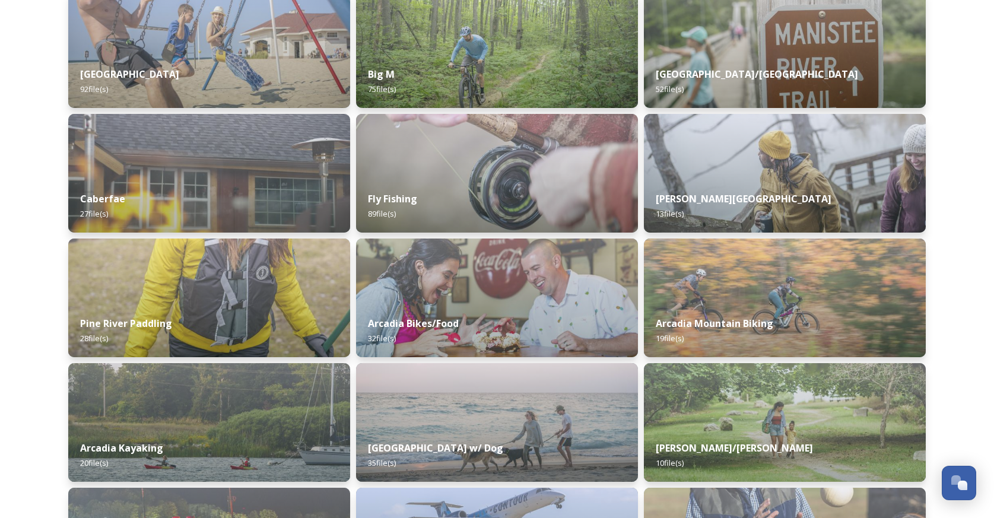
scroll to position [574, 0]
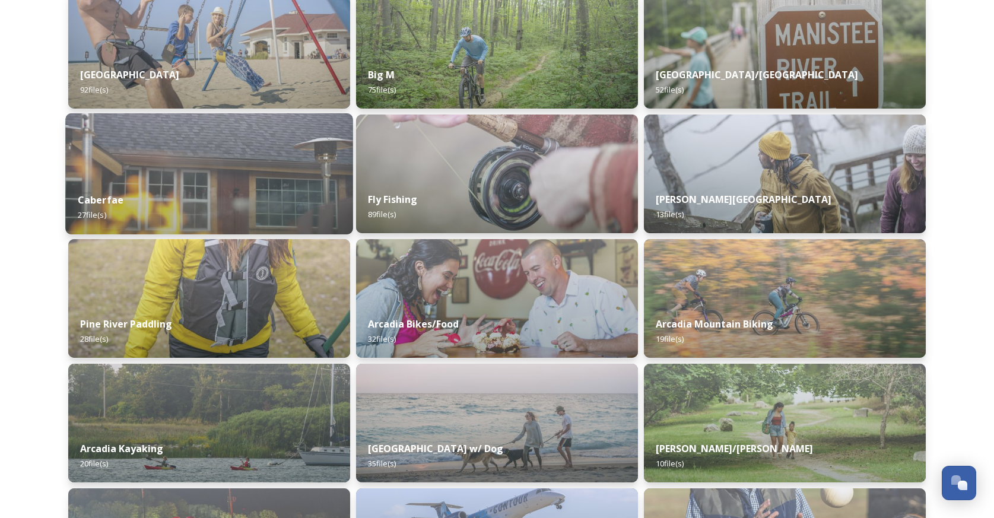
click at [172, 154] on img at bounding box center [209, 173] width 288 height 121
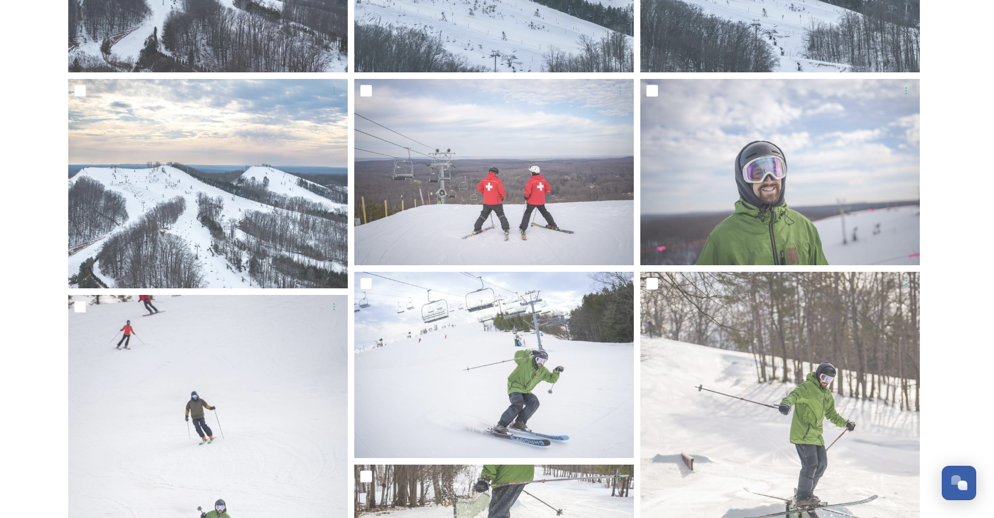
scroll to position [275, 0]
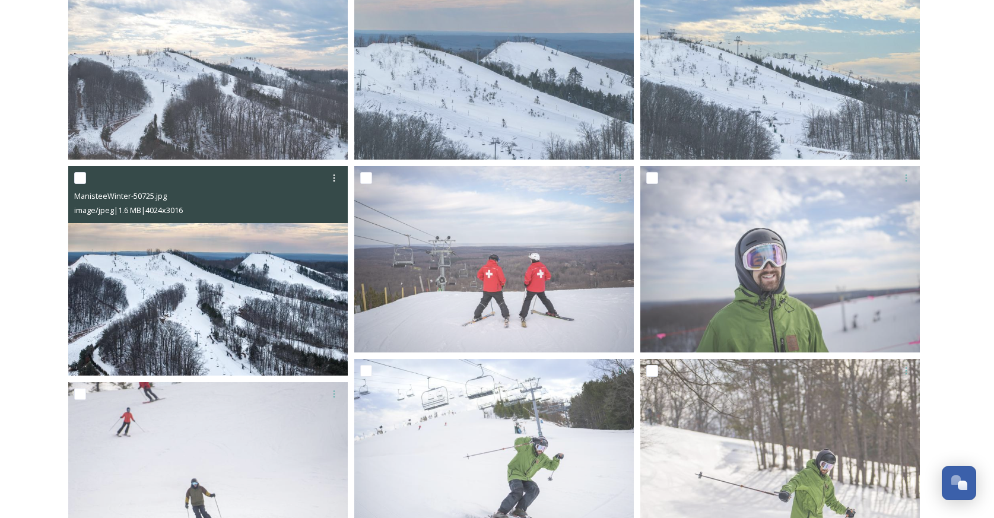
click at [157, 257] on img at bounding box center [208, 271] width 280 height 210
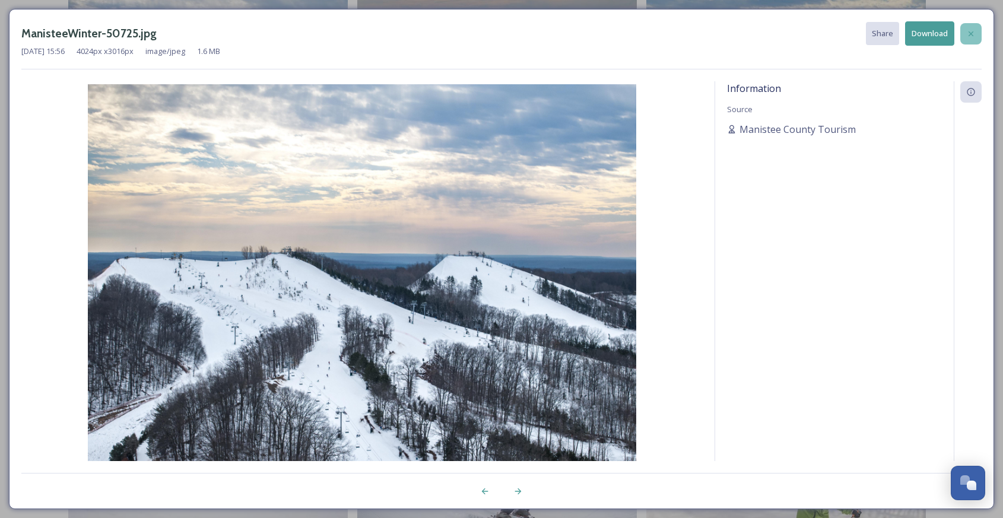
click at [972, 31] on icon at bounding box center [971, 33] width 9 height 9
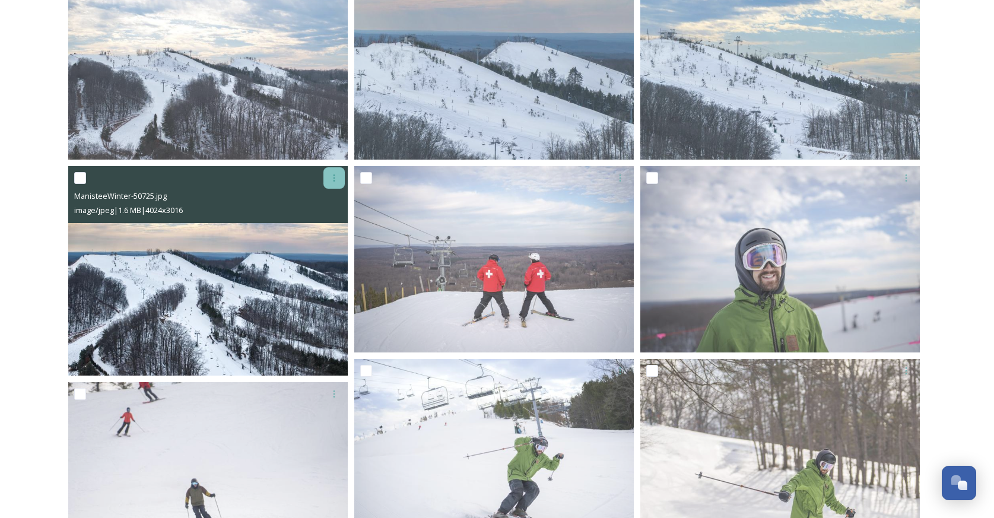
click at [338, 173] on icon at bounding box center [334, 177] width 9 height 9
click at [326, 229] on span "Download" at bounding box center [320, 226] width 36 height 11
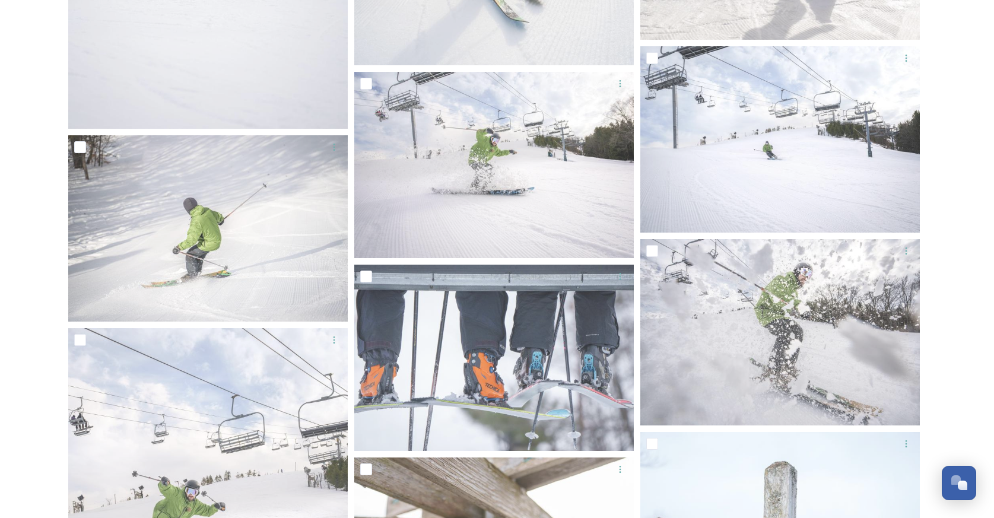
scroll to position [926, 0]
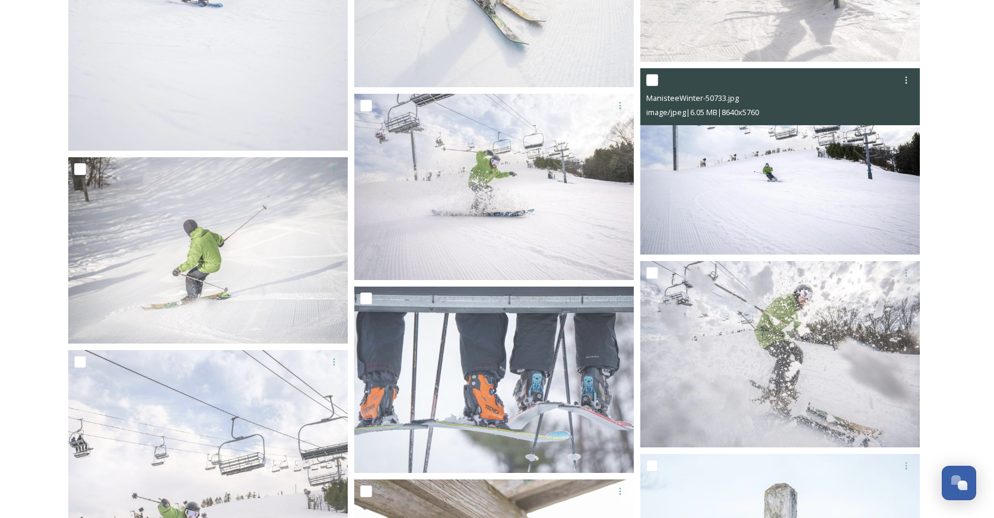
click at [721, 221] on img at bounding box center [781, 161] width 280 height 186
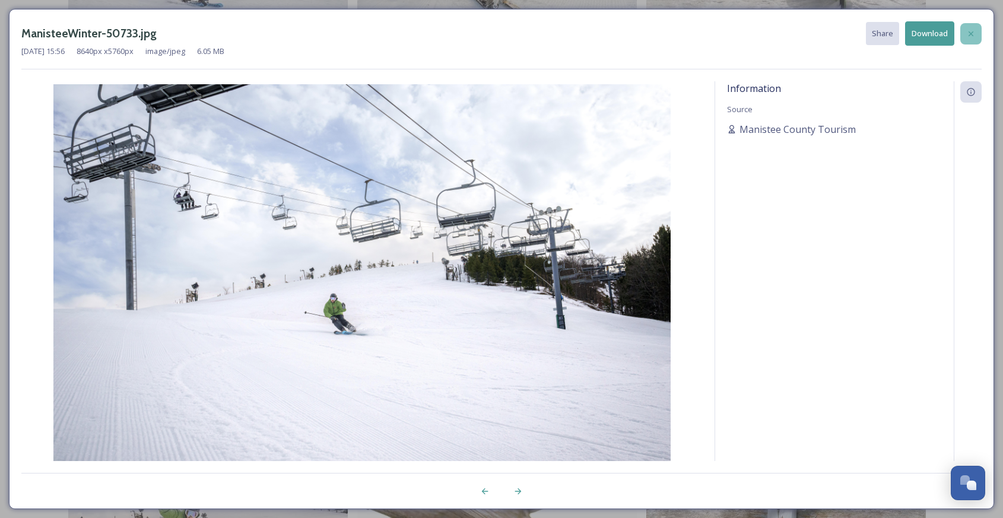
click at [972, 34] on icon at bounding box center [971, 33] width 5 height 5
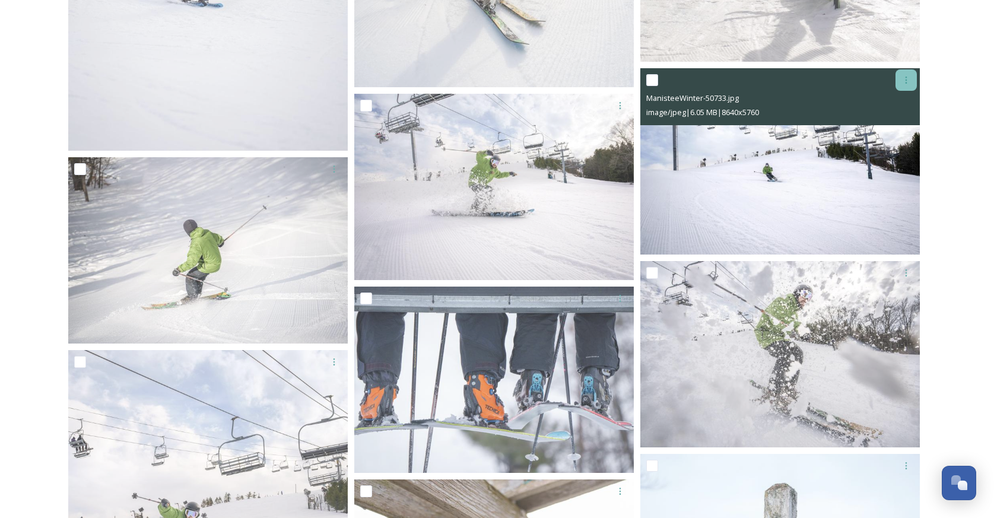
click at [907, 79] on icon at bounding box center [906, 79] width 9 height 9
click at [894, 123] on span "Download" at bounding box center [893, 128] width 36 height 11
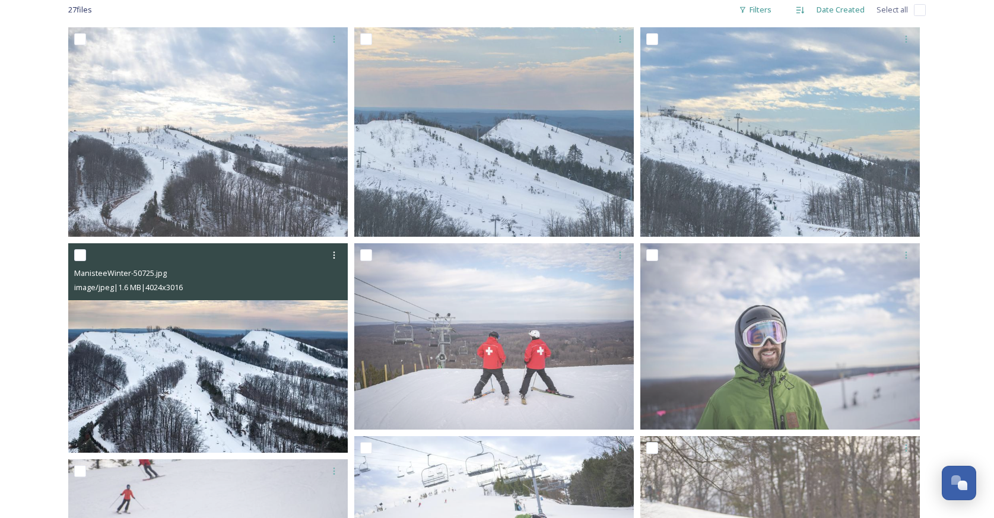
scroll to position [59, 0]
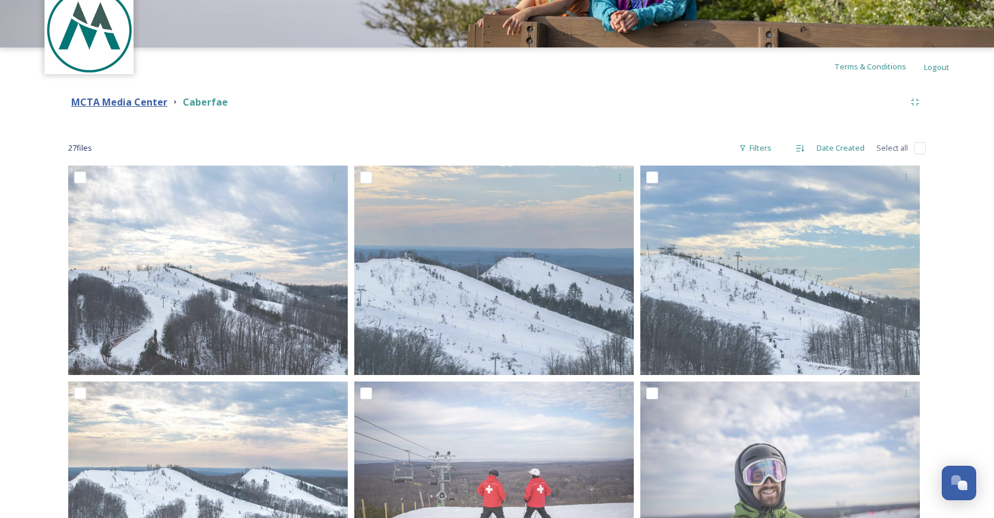
click at [104, 104] on strong "MCTA Media Center" at bounding box center [119, 102] width 96 height 13
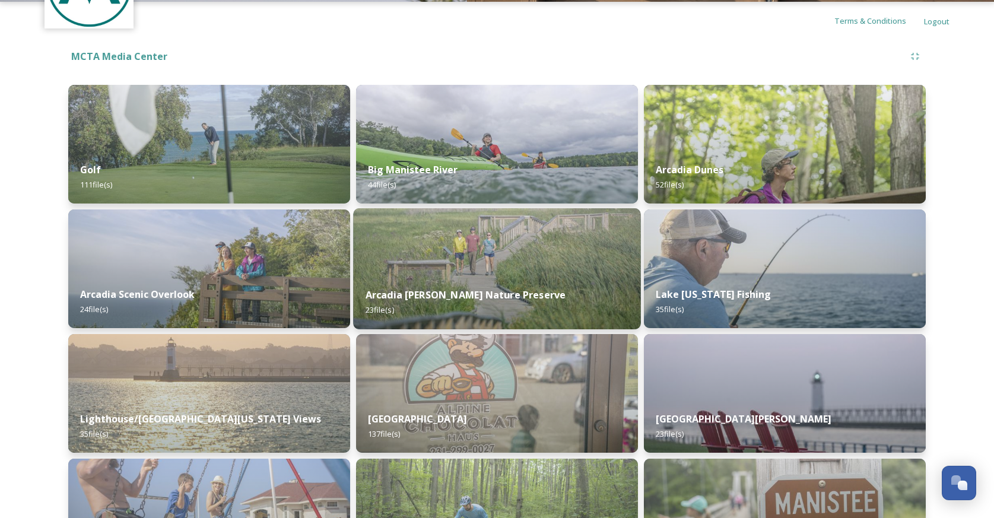
scroll to position [193, 0]
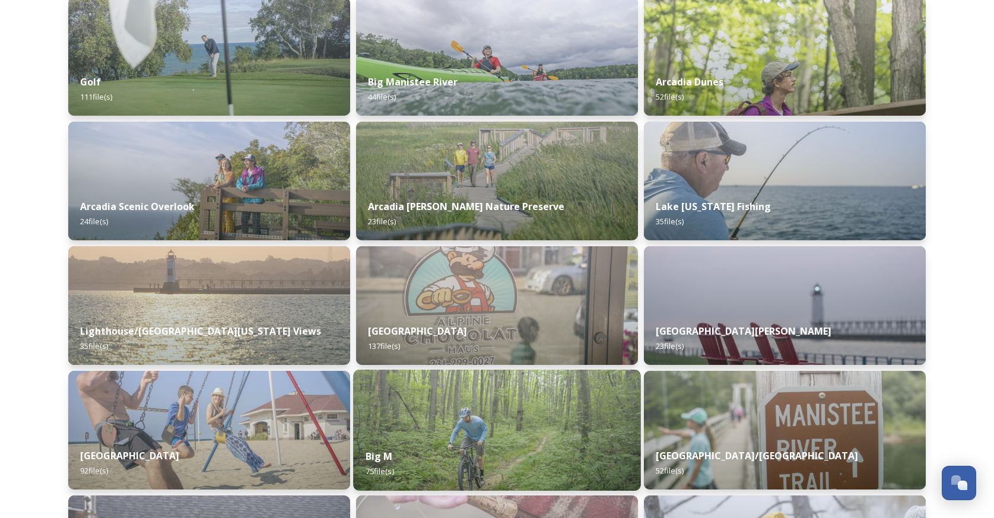
click at [506, 414] on img at bounding box center [497, 430] width 288 height 121
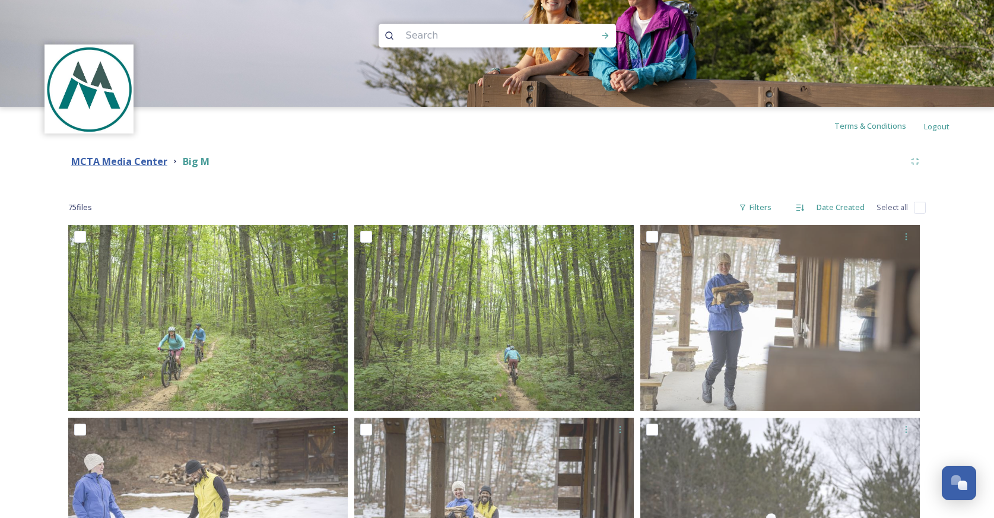
click at [100, 162] on strong "MCTA Media Center" at bounding box center [119, 161] width 96 height 13
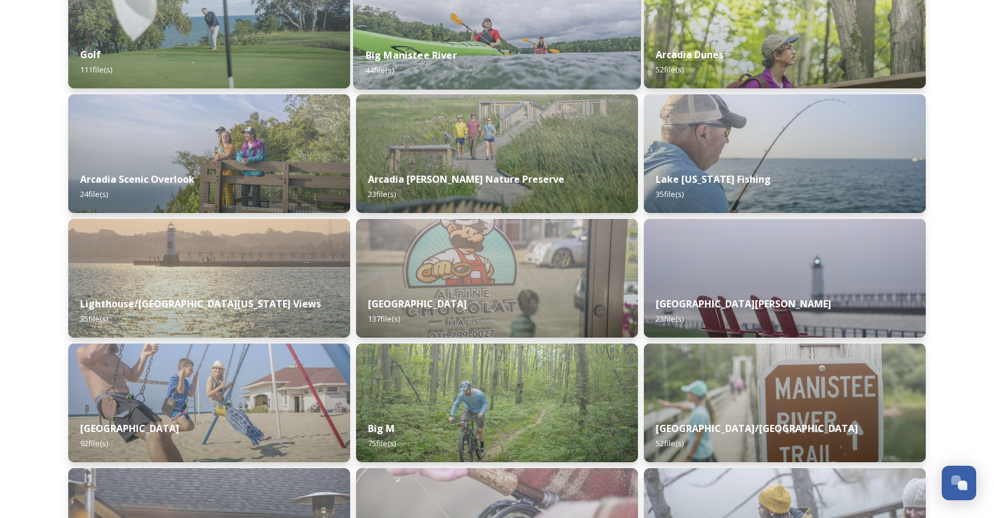
scroll to position [387, 0]
